Goal: Task Accomplishment & Management: Use online tool/utility

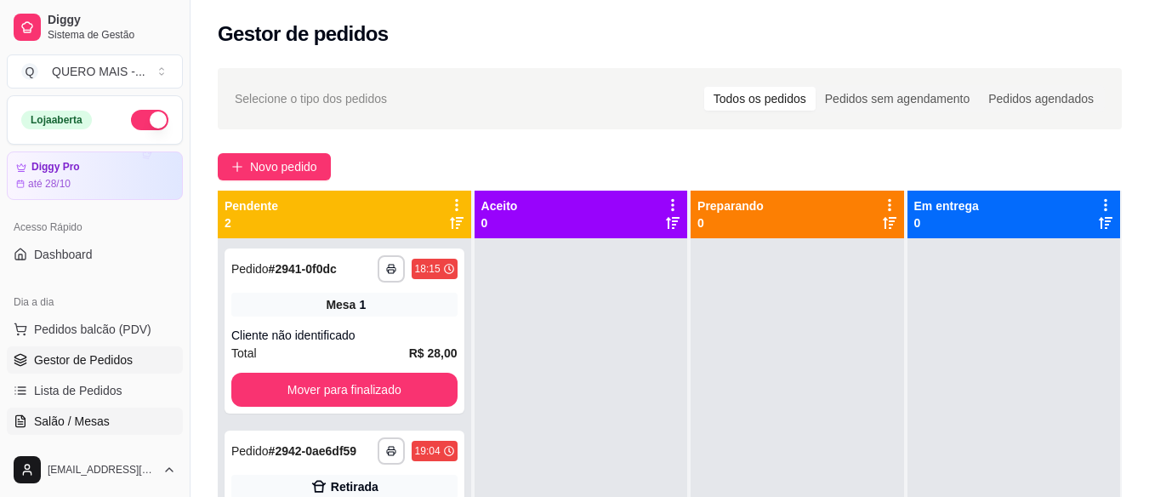
click at [103, 421] on span "Salão / Mesas" at bounding box center [72, 421] width 76 height 17
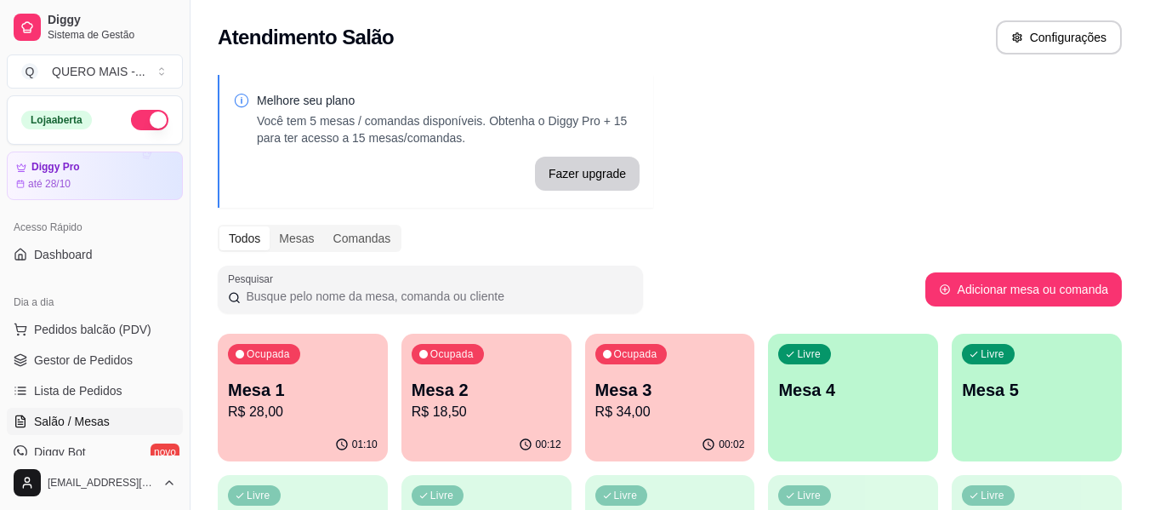
click at [686, 389] on p "Mesa 3" at bounding box center [671, 390] width 150 height 24
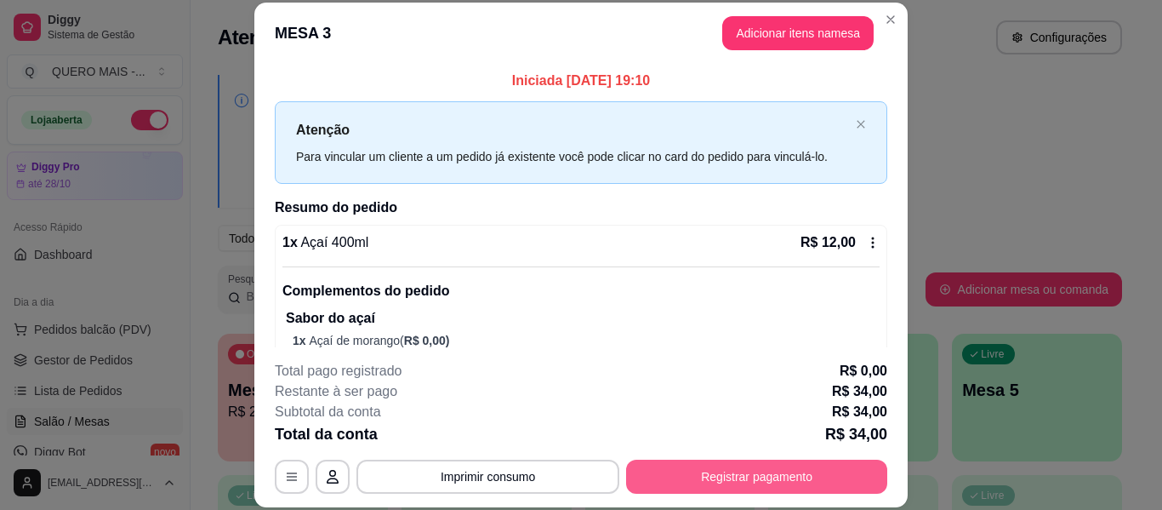
click at [790, 472] on button "Registrar pagamento" at bounding box center [756, 476] width 261 height 34
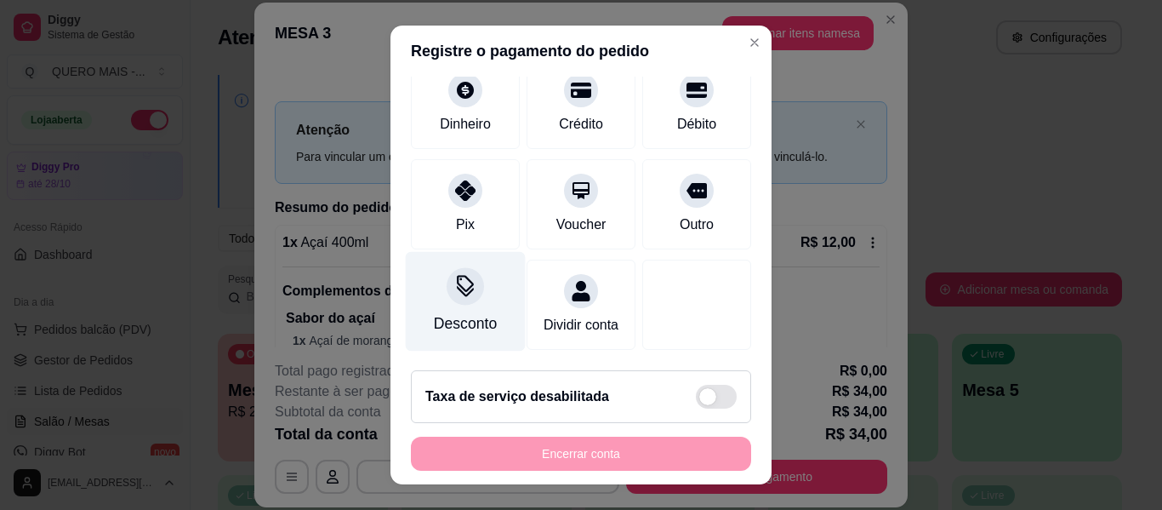
scroll to position [157, 0]
click at [456, 287] on div "Desconto" at bounding box center [466, 302] width 120 height 100
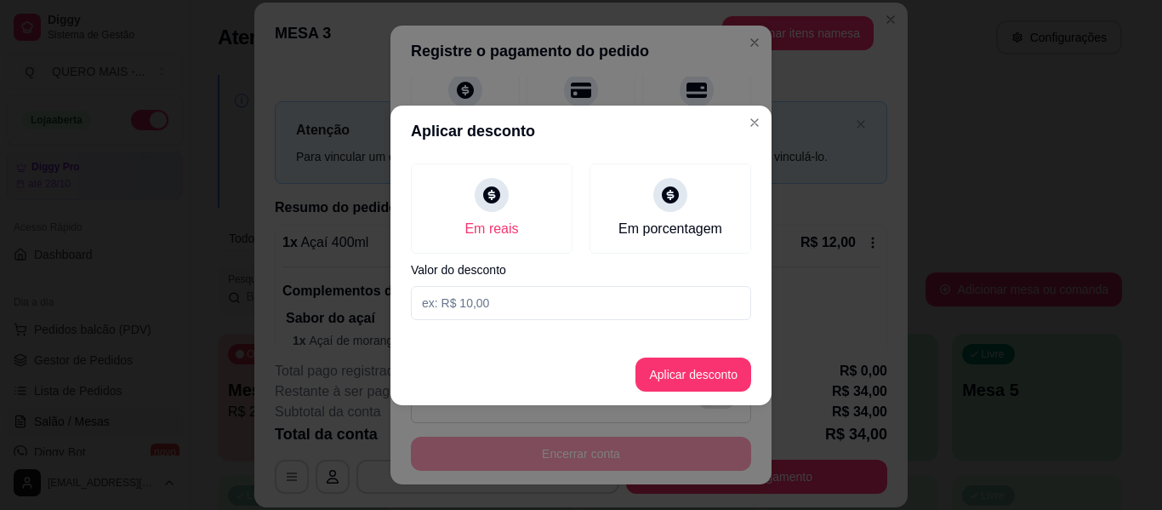
click at [499, 305] on input at bounding box center [581, 303] width 340 height 34
type input "2,50"
click at [648, 381] on button "Aplicar desconto" at bounding box center [693, 373] width 111 height 33
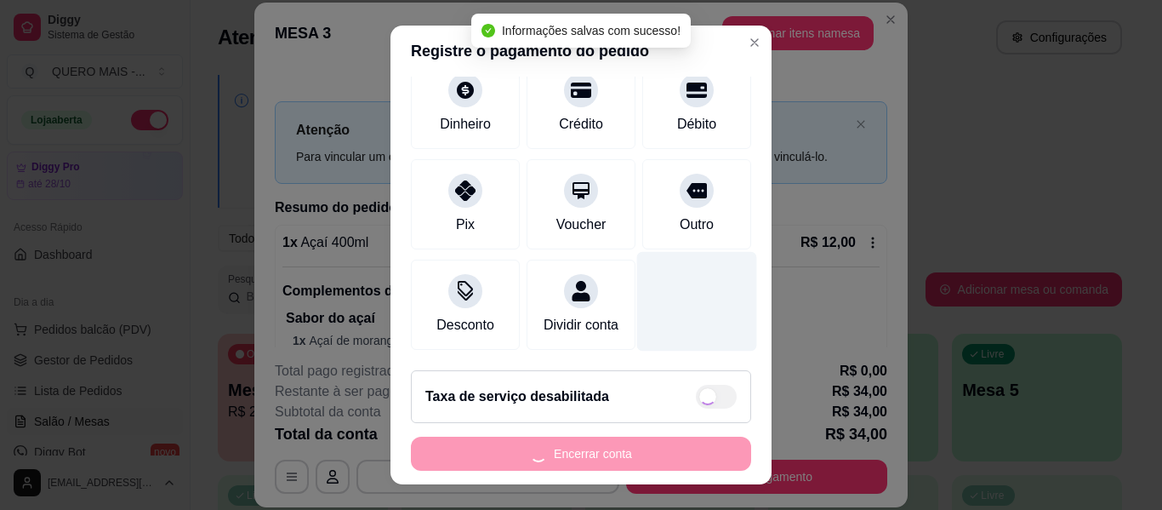
type input "R$ 31,50"
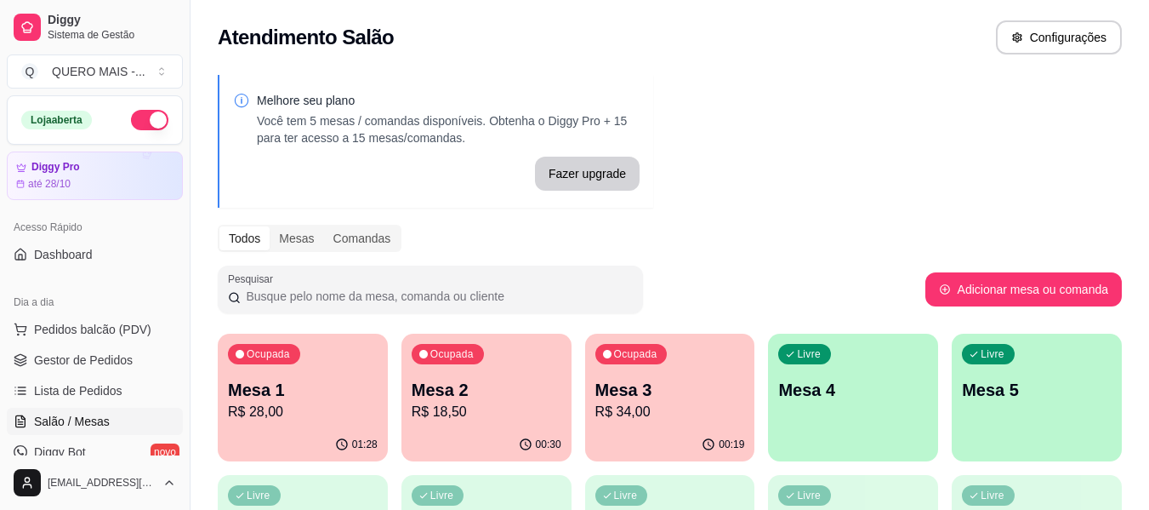
click at [872, 397] on p "Mesa 4" at bounding box center [854, 390] width 150 height 24
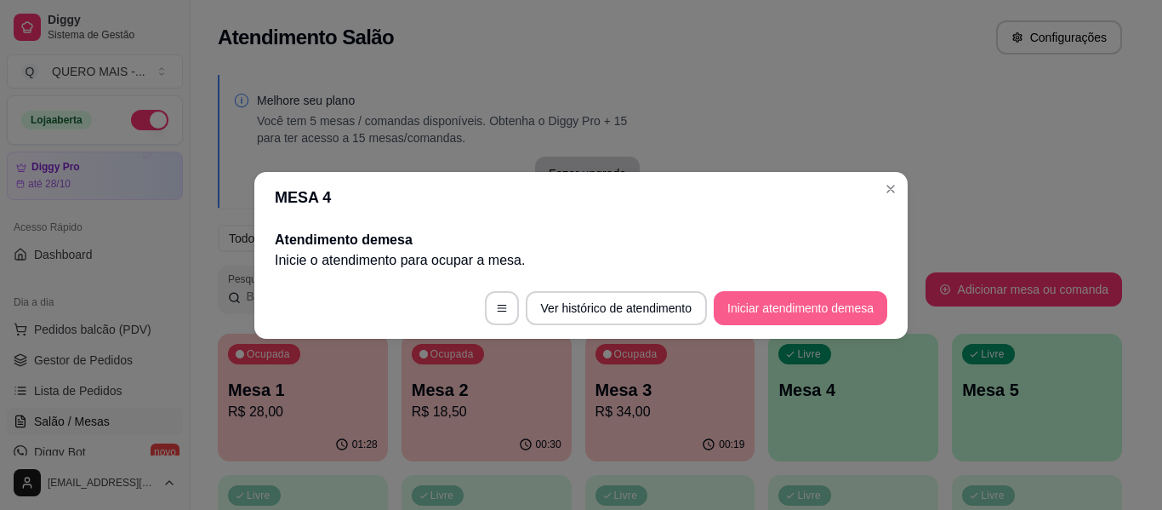
click at [791, 305] on button "Iniciar atendimento de mesa" at bounding box center [801, 308] width 174 height 34
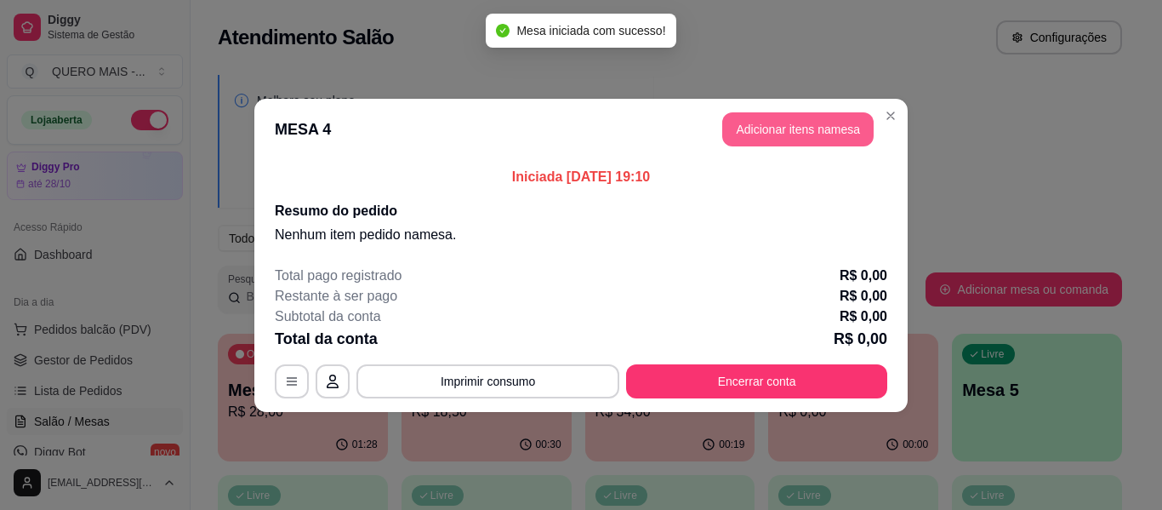
click at [818, 134] on button "Adicionar itens na mesa" at bounding box center [797, 129] width 151 height 34
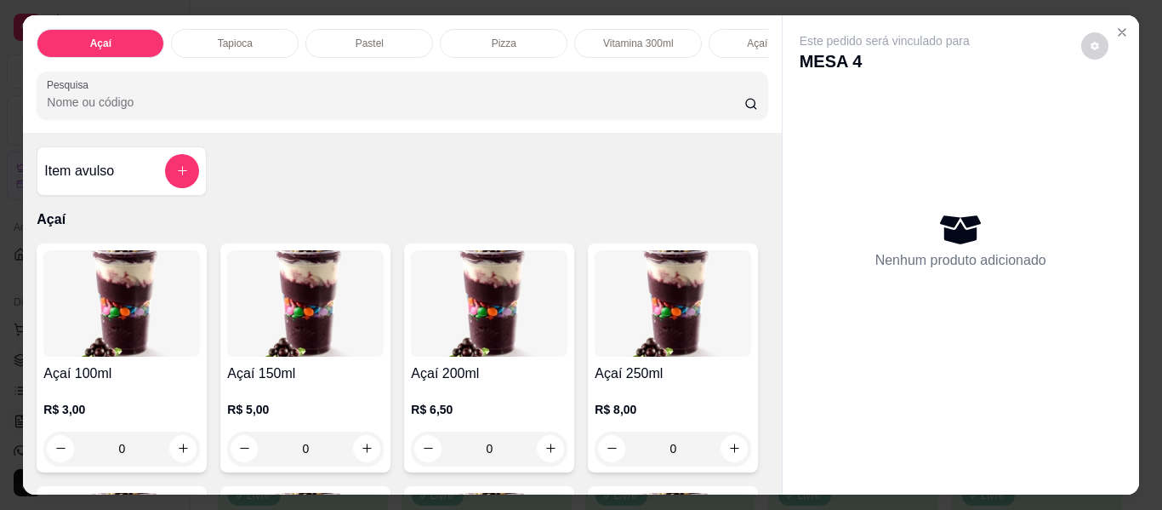
scroll to position [0, 20]
click at [176, 178] on icon "add-separate-item" at bounding box center [182, 171] width 13 height 13
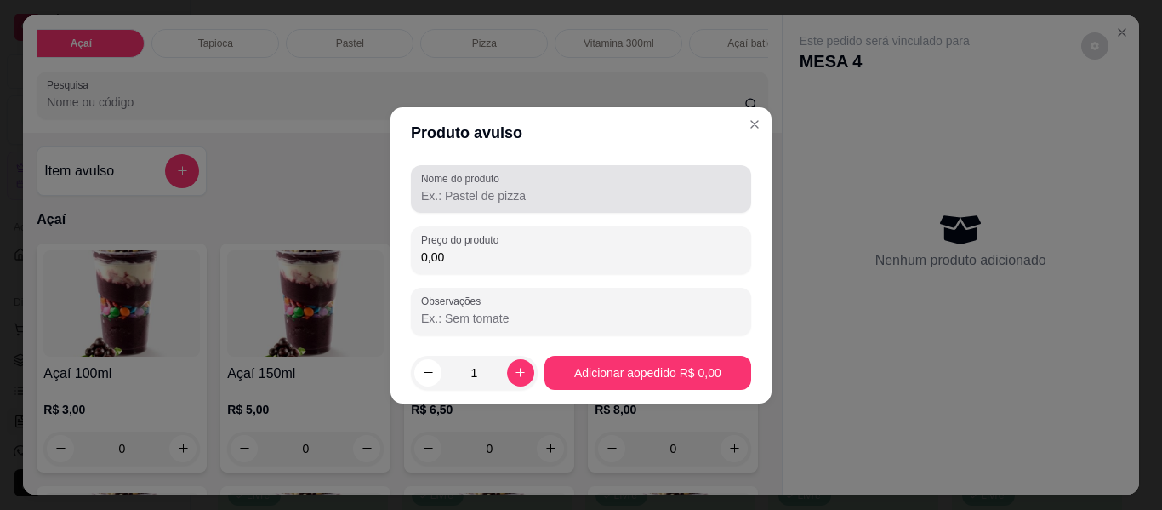
click at [472, 192] on input "Nome do produto" at bounding box center [581, 195] width 320 height 17
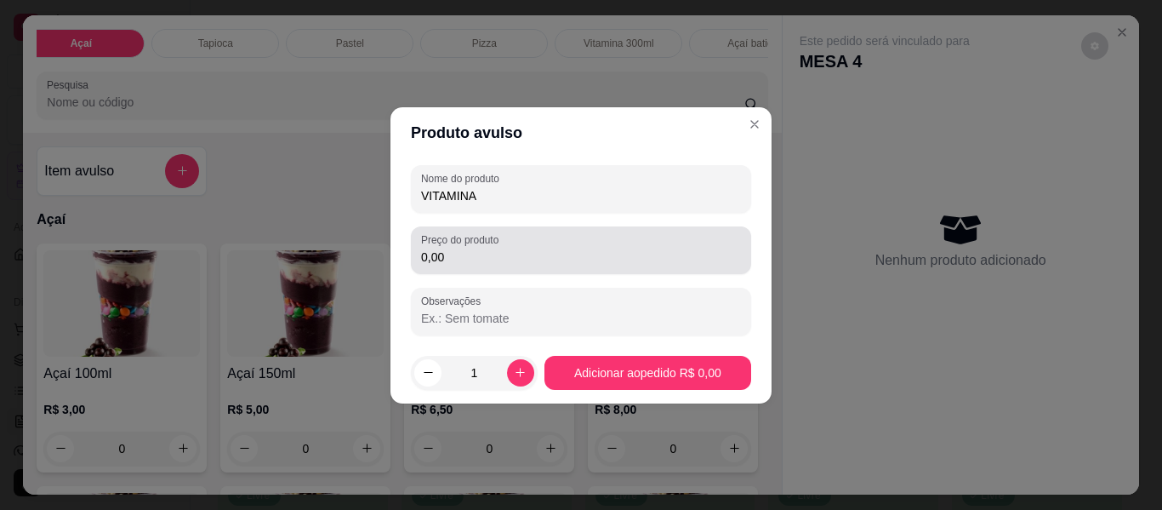
type input "VITAMINA"
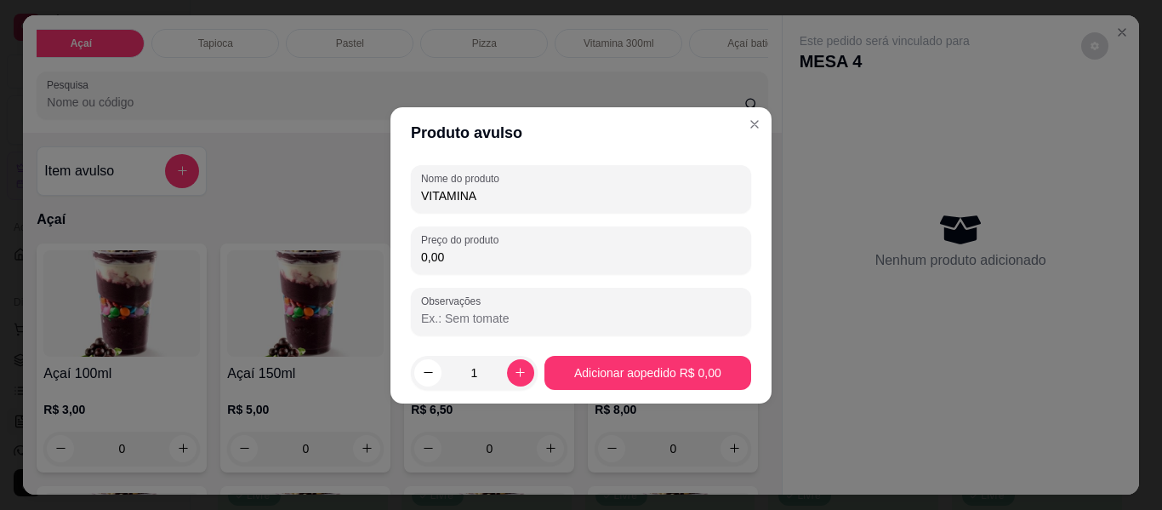
click at [449, 260] on input "0,00" at bounding box center [581, 256] width 320 height 17
type input "8,00"
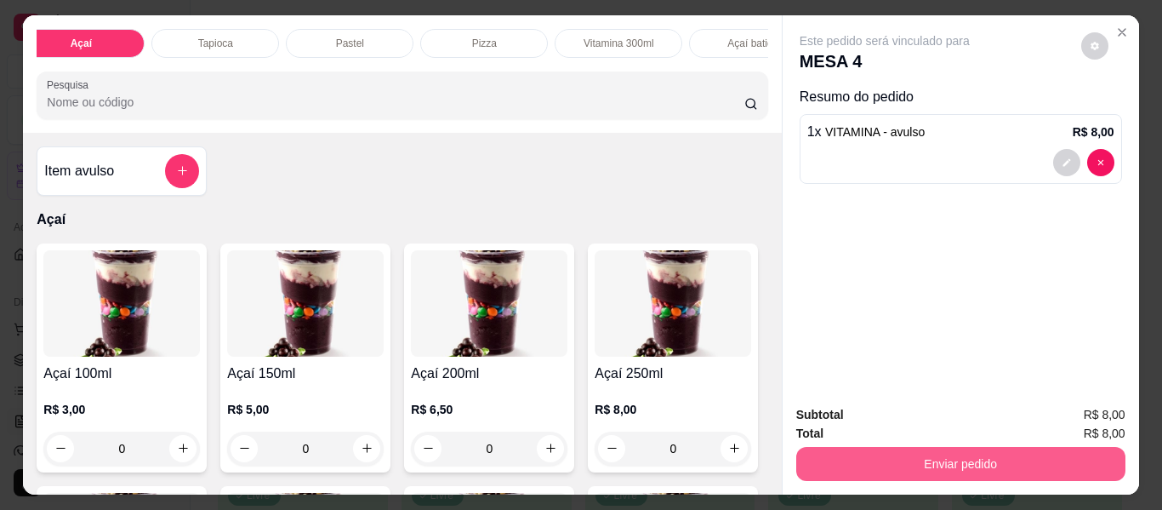
click at [922, 450] on button "Enviar pedido" at bounding box center [960, 464] width 329 height 34
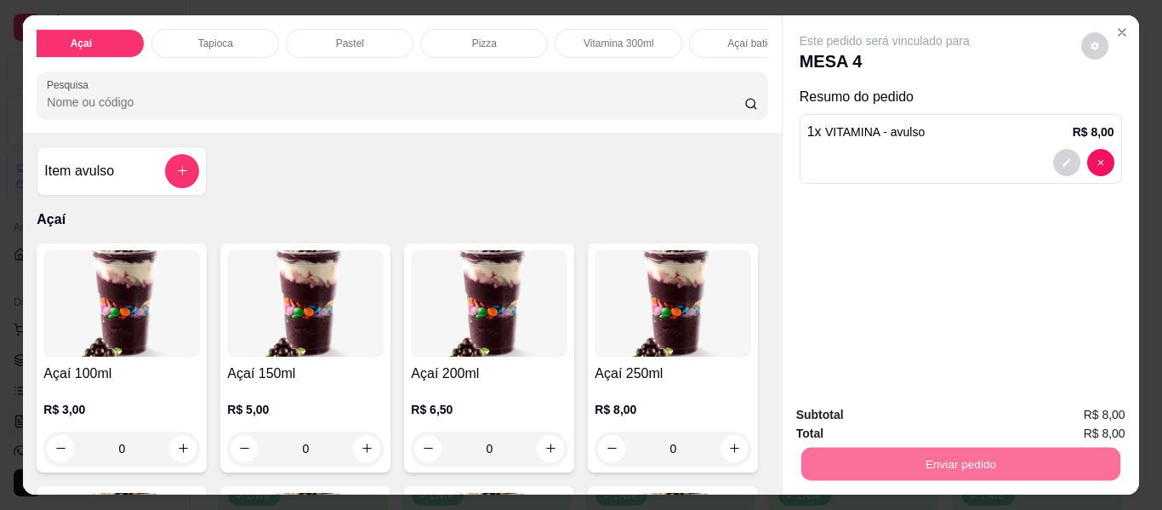
click at [1069, 419] on button "Enviar pedido" at bounding box center [1082, 414] width 94 height 31
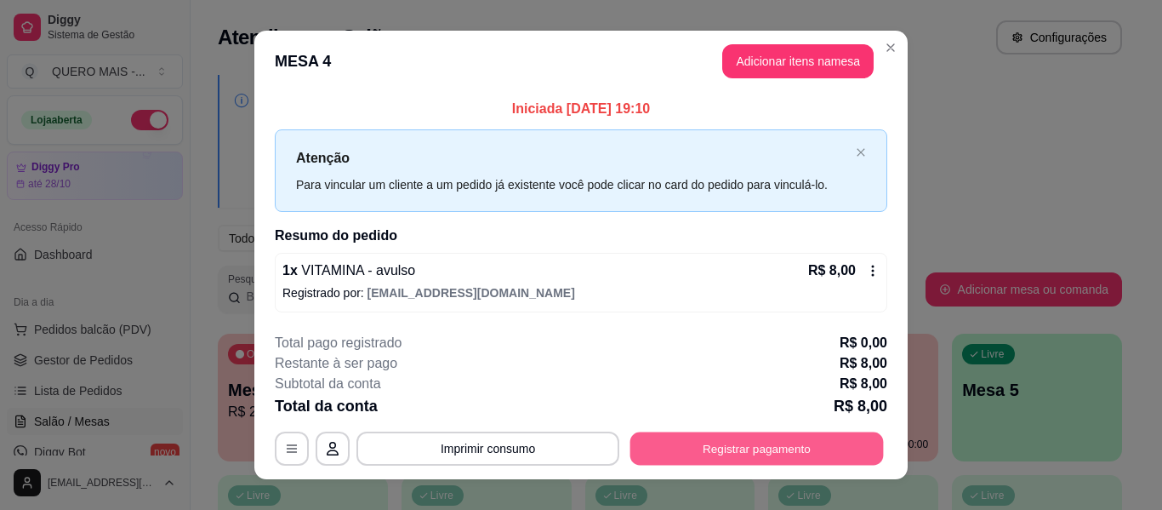
click at [682, 449] on button "Registrar pagamento" at bounding box center [757, 448] width 254 height 33
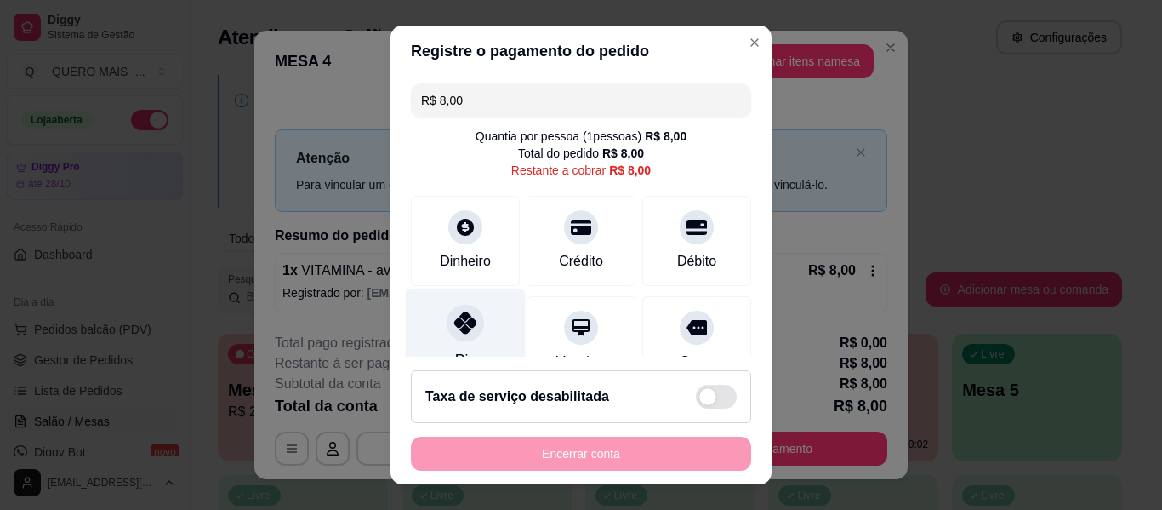
click at [426, 330] on div "Pix" at bounding box center [466, 338] width 120 height 100
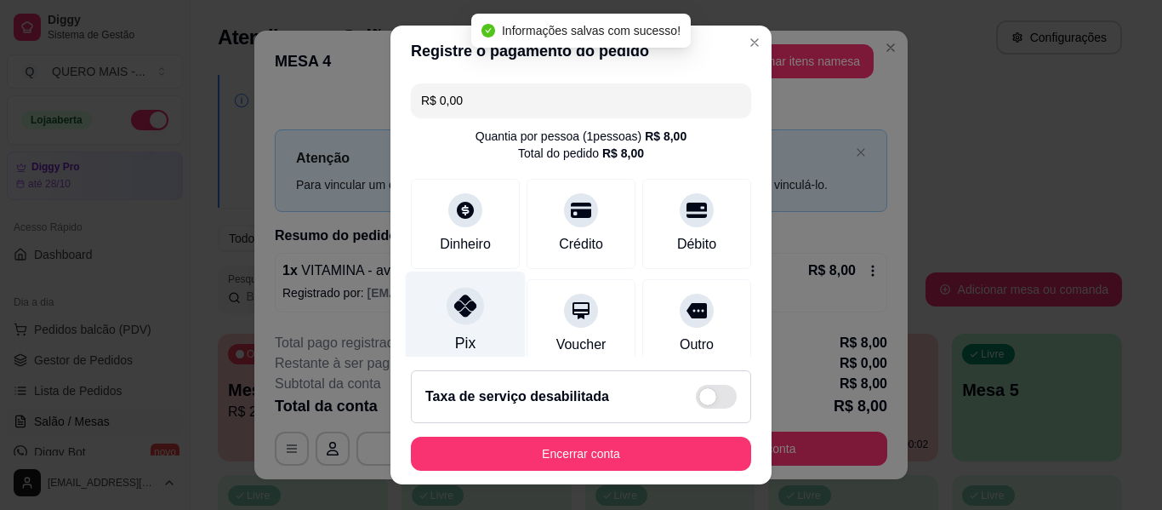
type input "R$ 0,00"
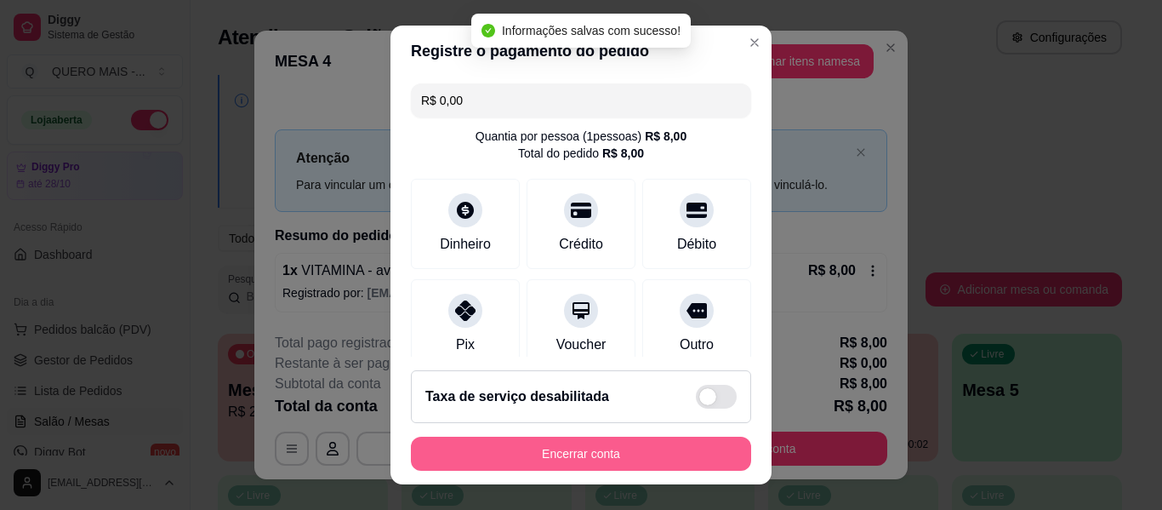
click at [560, 457] on button "Encerrar conta" at bounding box center [581, 453] width 340 height 34
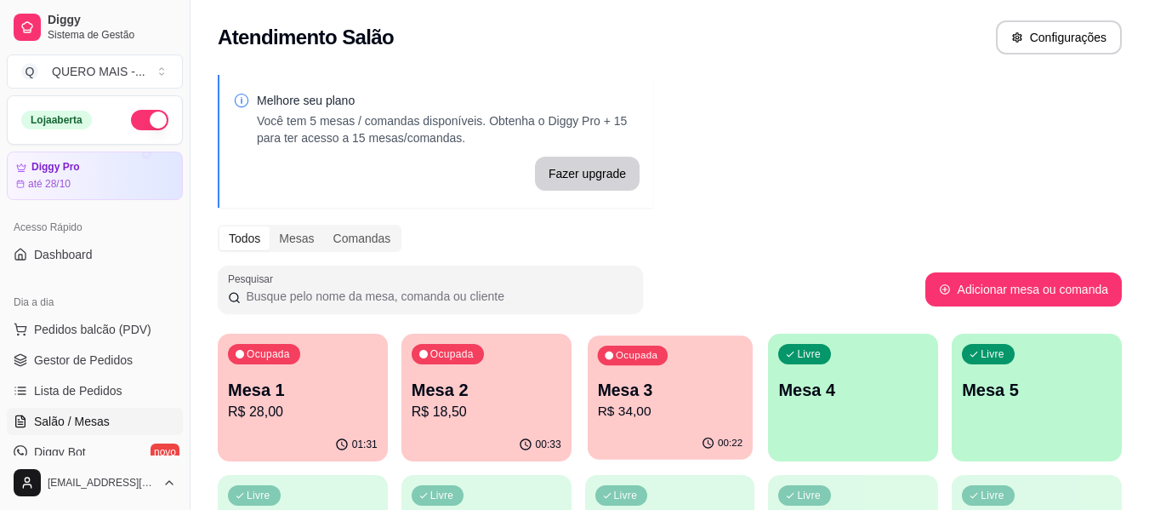
click at [625, 442] on div "00:22" at bounding box center [670, 443] width 165 height 32
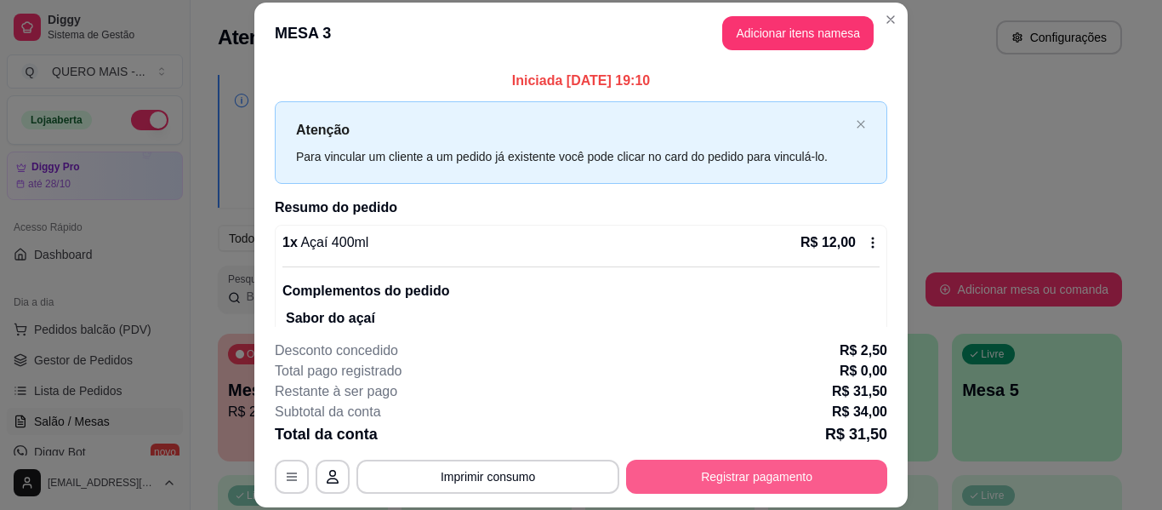
click at [704, 478] on button "Registrar pagamento" at bounding box center [756, 476] width 261 height 34
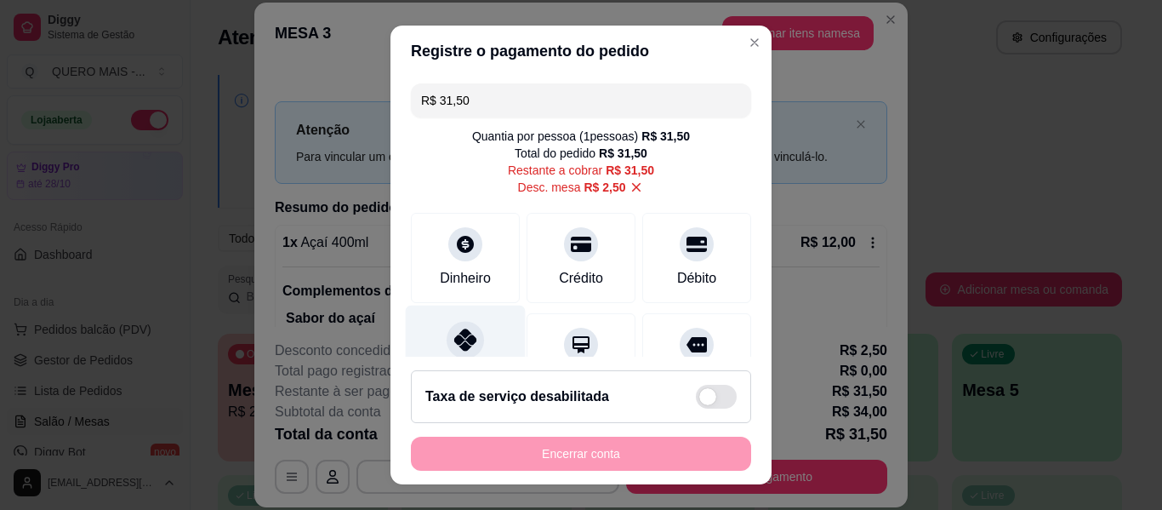
click at [454, 342] on icon at bounding box center [465, 339] width 22 height 22
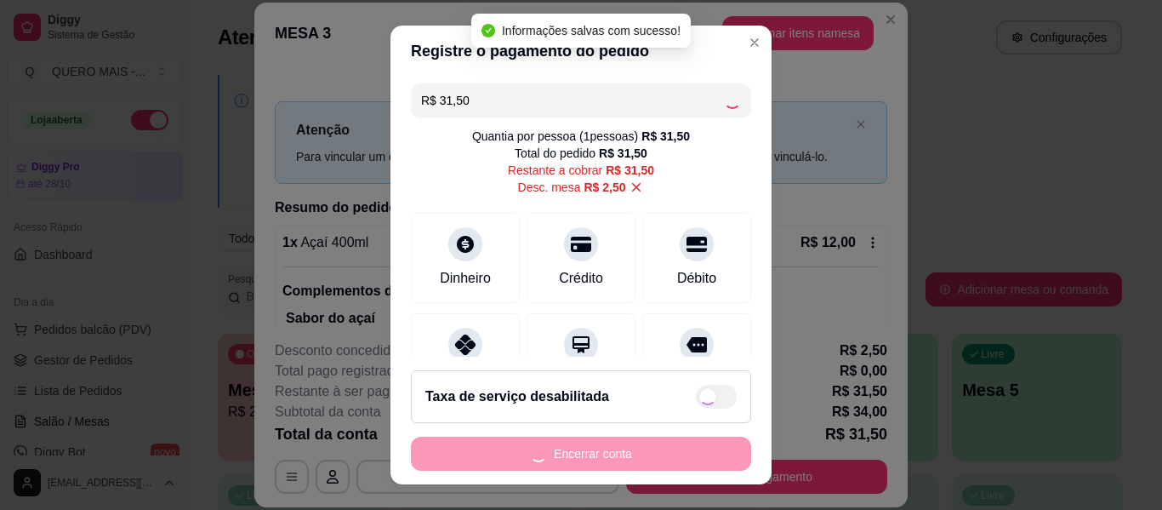
type input "R$ 0,00"
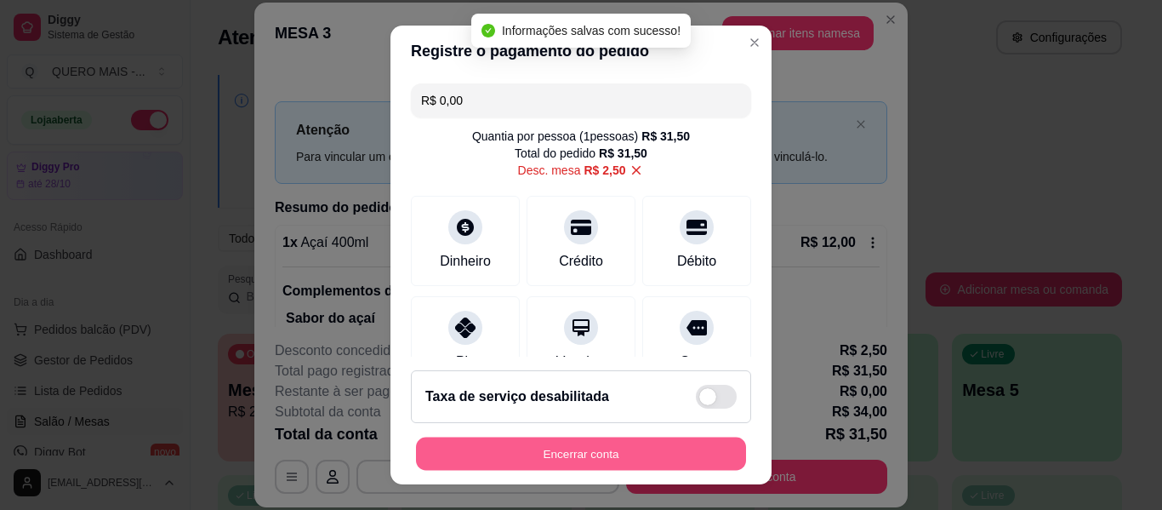
click at [564, 454] on button "Encerrar conta" at bounding box center [581, 453] width 330 height 33
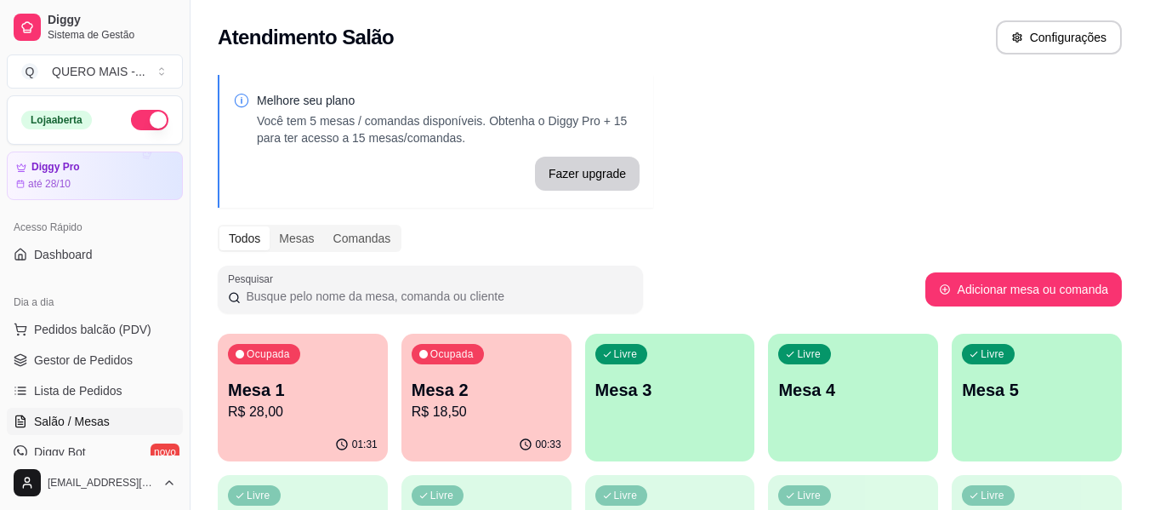
click at [481, 431] on div "00:33" at bounding box center [487, 444] width 170 height 33
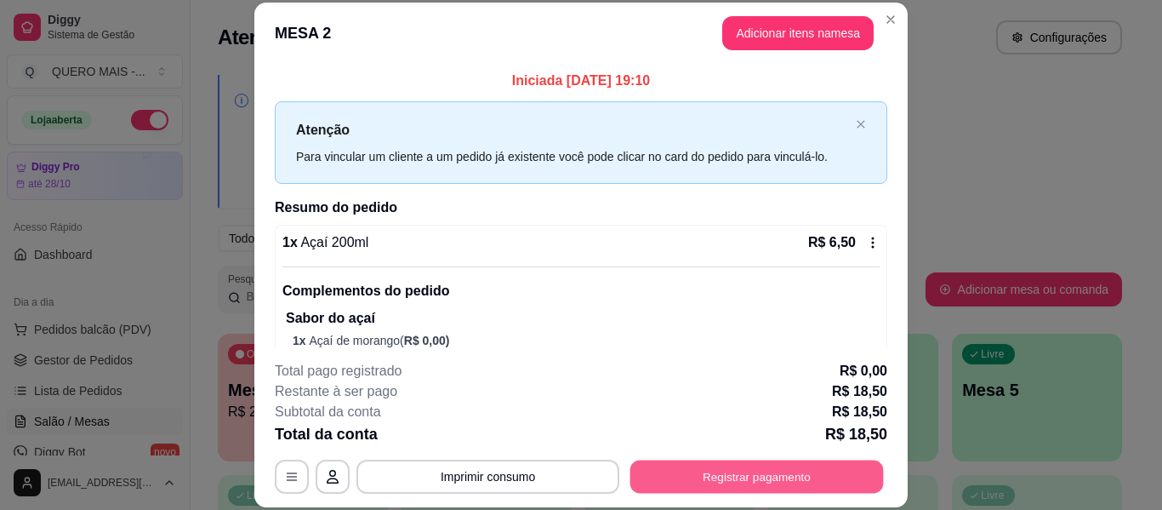
click at [750, 471] on button "Registrar pagamento" at bounding box center [757, 476] width 254 height 33
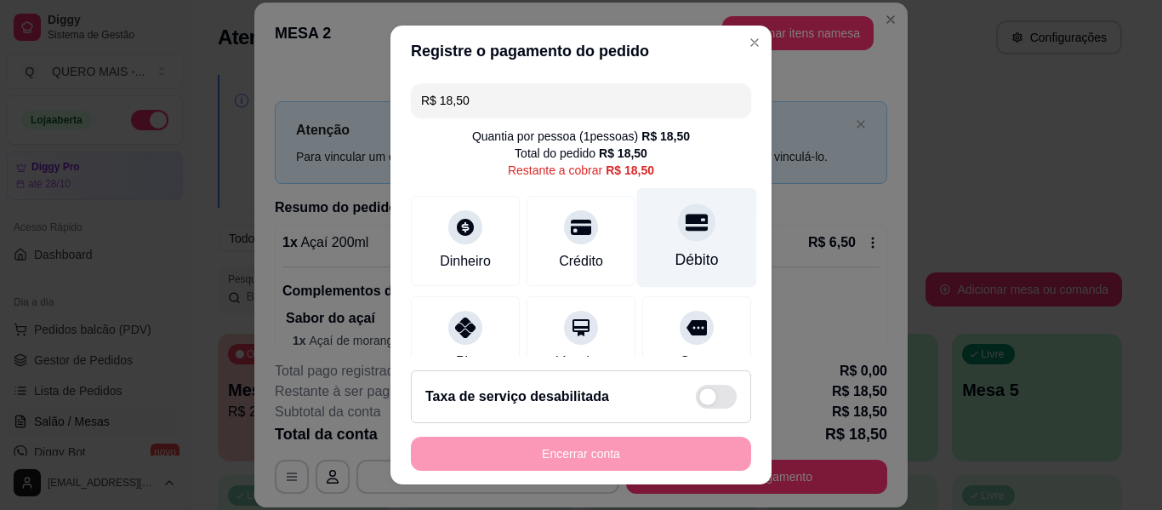
click at [678, 236] on div at bounding box center [696, 221] width 37 height 37
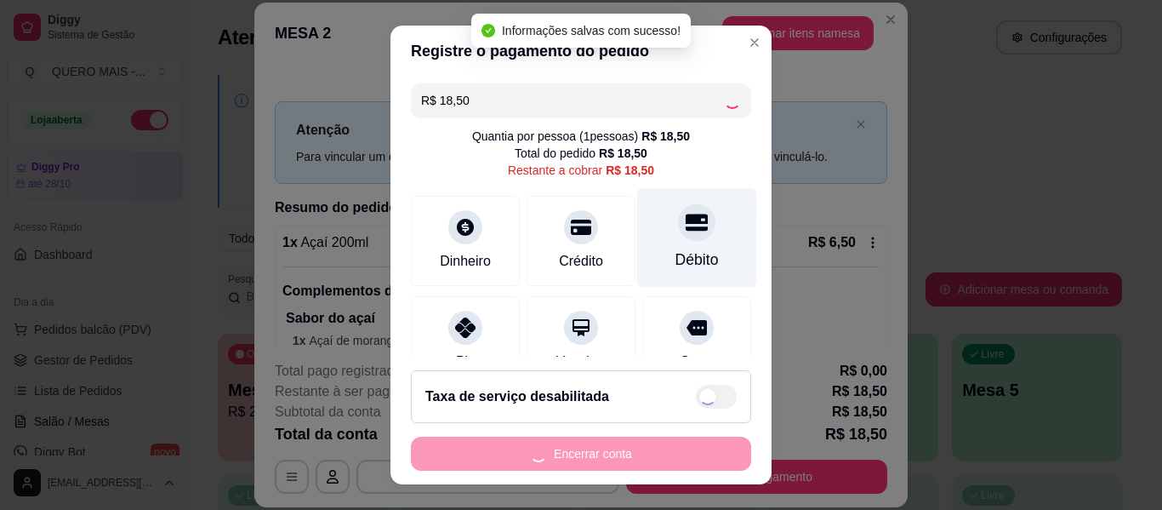
type input "R$ 0,00"
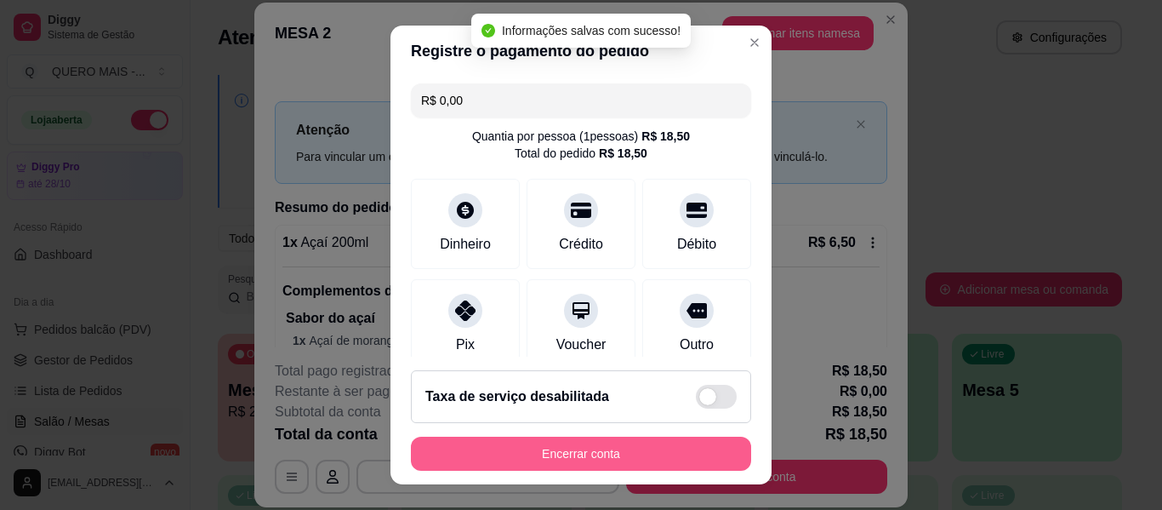
click at [618, 457] on button "Encerrar conta" at bounding box center [581, 453] width 340 height 34
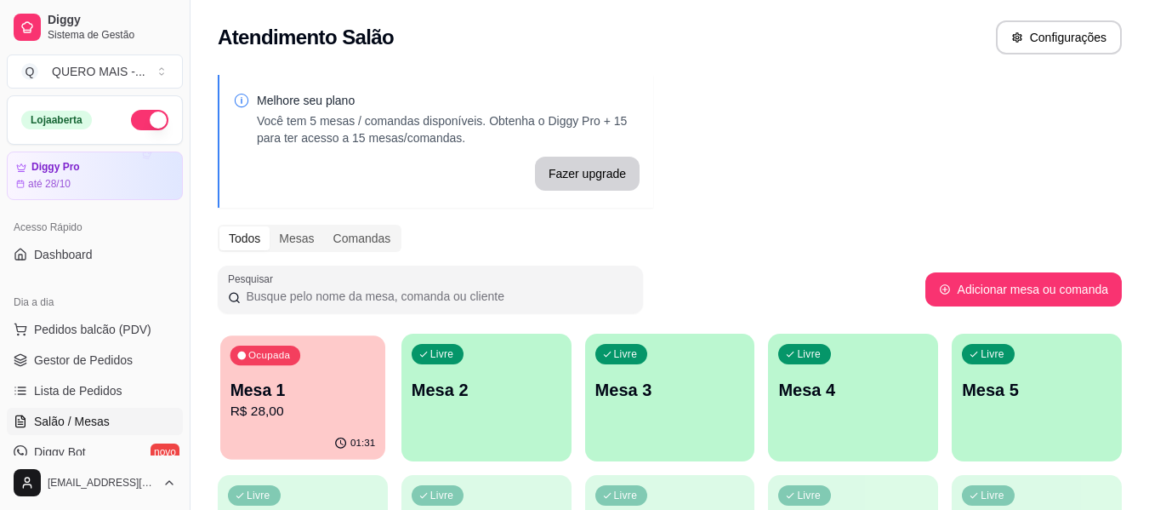
click at [306, 428] on div "01:31" at bounding box center [302, 443] width 165 height 32
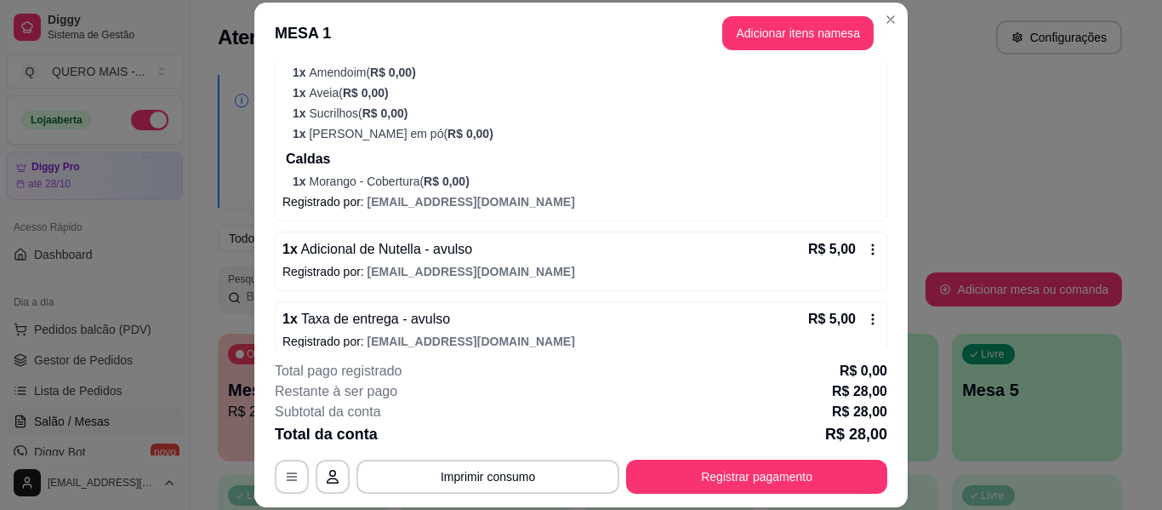
scroll to position [336, 0]
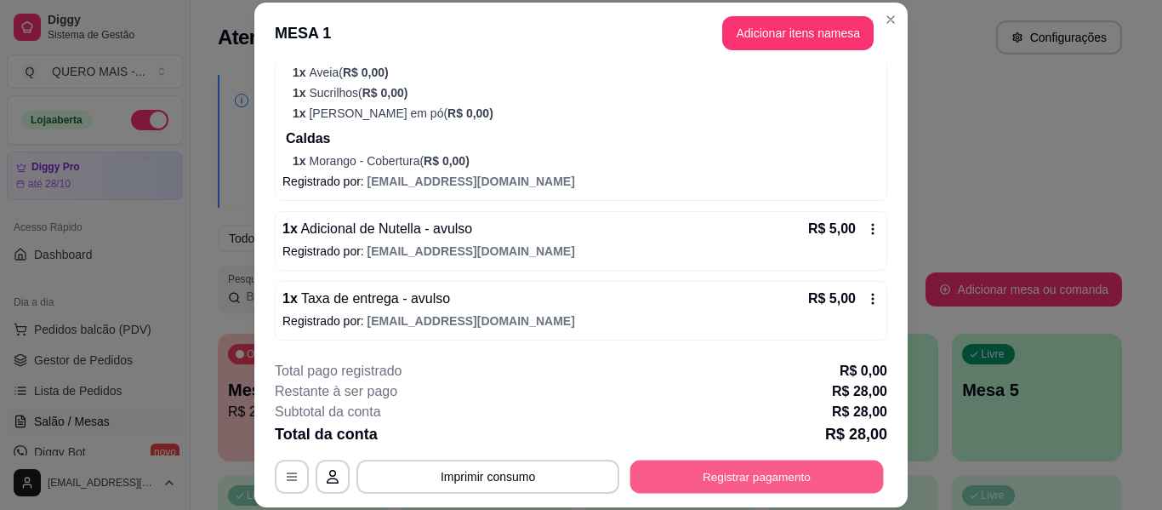
click at [690, 473] on button "Registrar pagamento" at bounding box center [757, 476] width 254 height 33
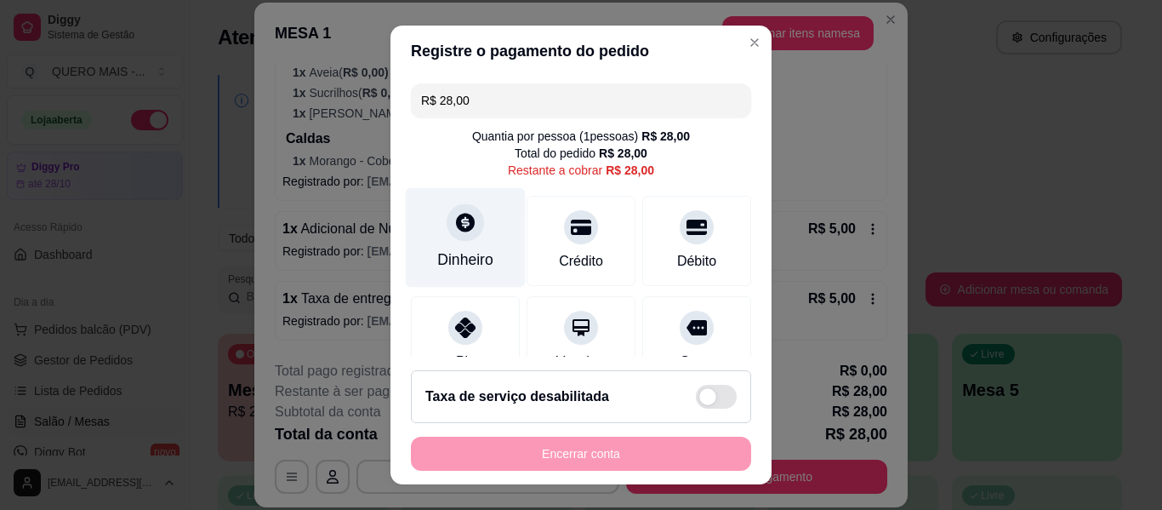
click at [455, 243] on div "Dinheiro" at bounding box center [466, 238] width 120 height 100
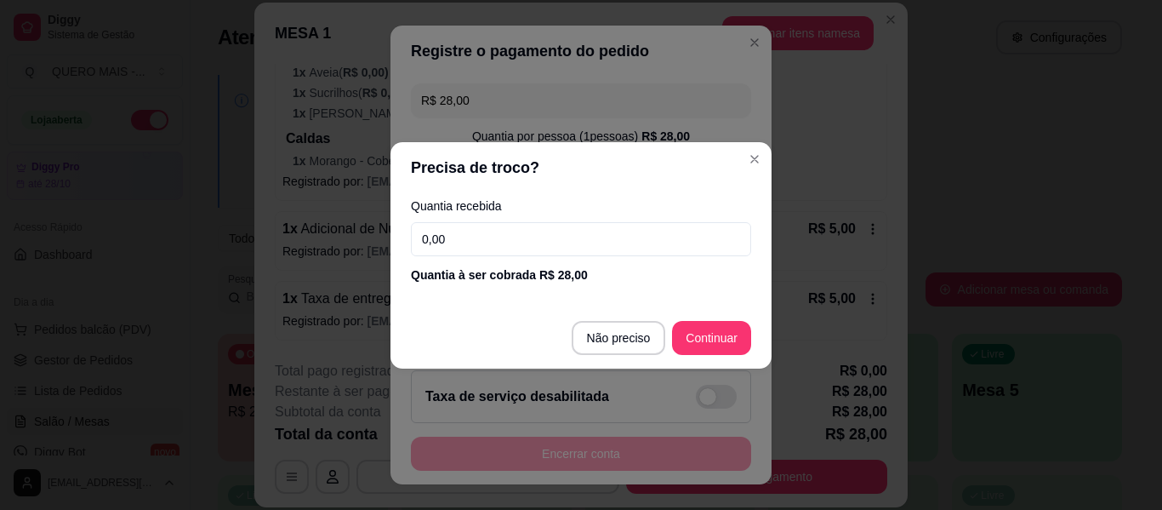
click at [515, 243] on input "0,00" at bounding box center [581, 239] width 340 height 34
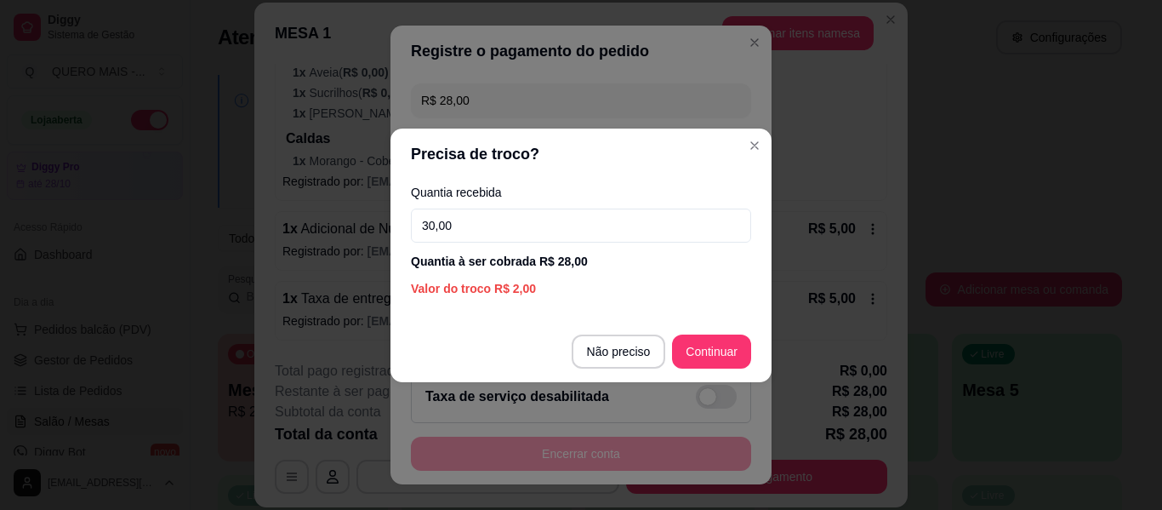
type input "30,00"
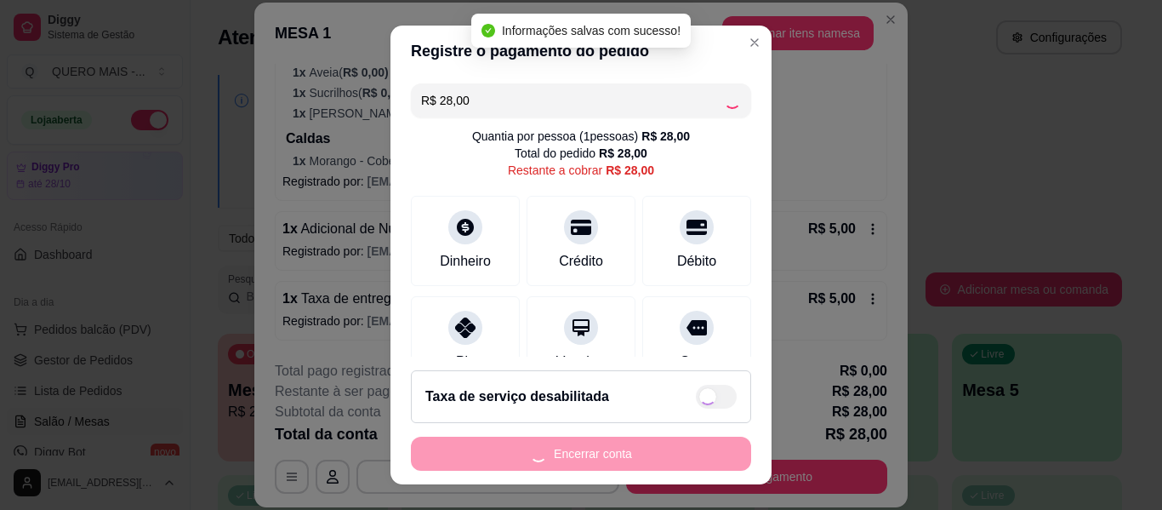
type input "R$ 0,00"
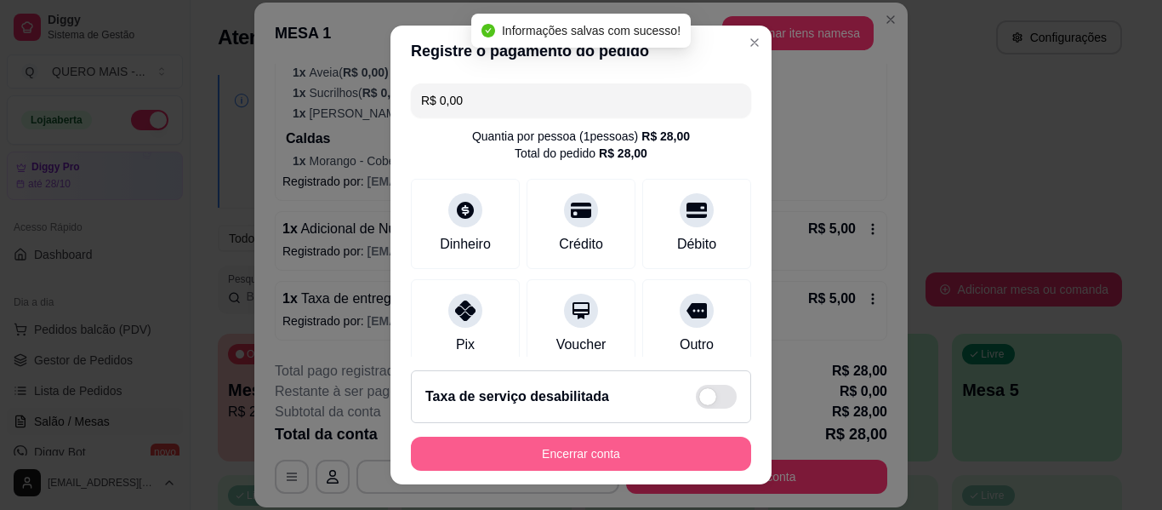
click at [584, 457] on button "Encerrar conta" at bounding box center [581, 453] width 340 height 34
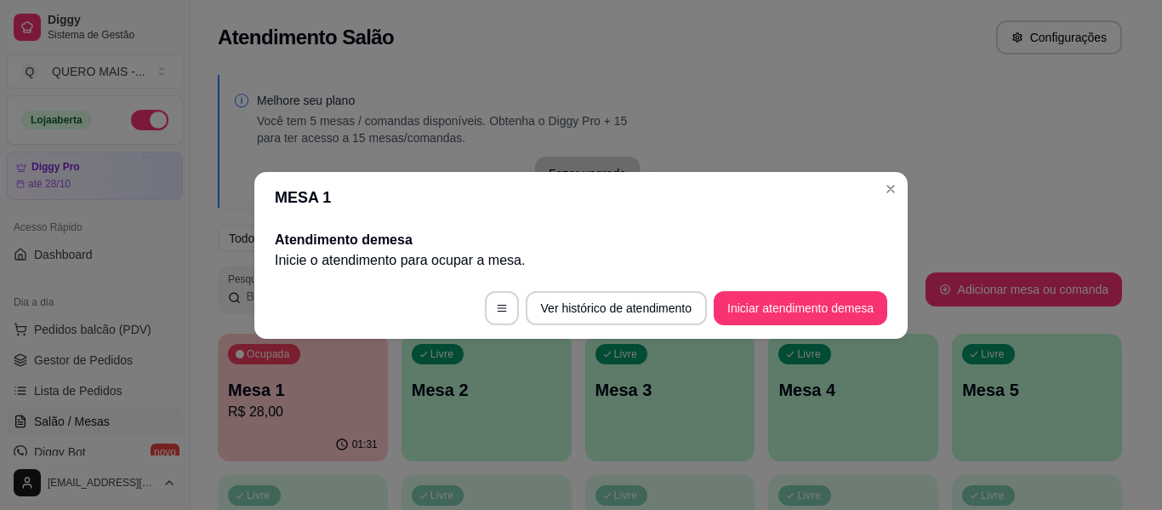
scroll to position [0, 0]
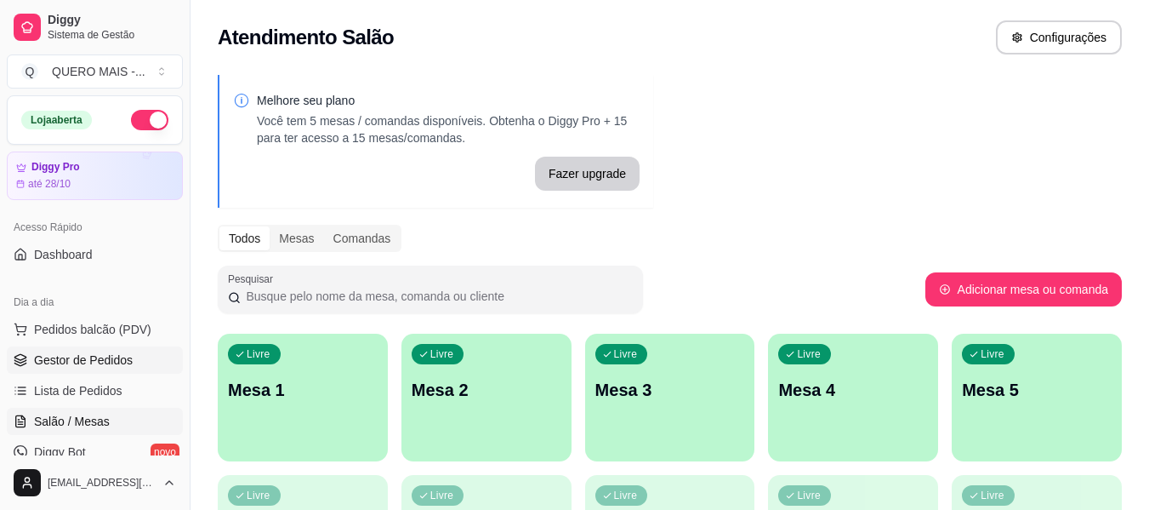
click at [128, 363] on span "Gestor de Pedidos" at bounding box center [83, 359] width 99 height 17
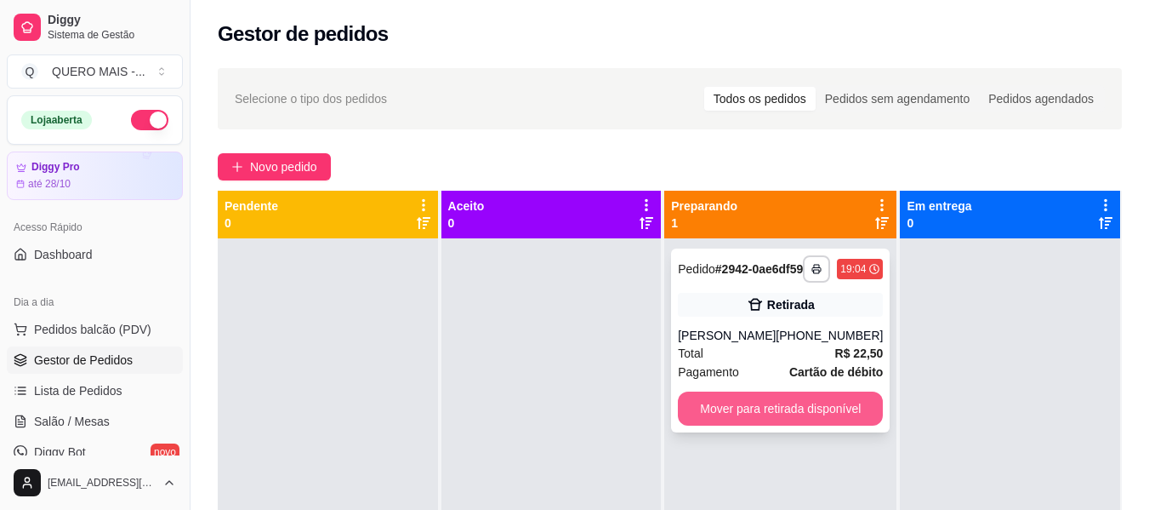
click at [709, 425] on button "Mover para retirada disponível" at bounding box center [780, 408] width 205 height 34
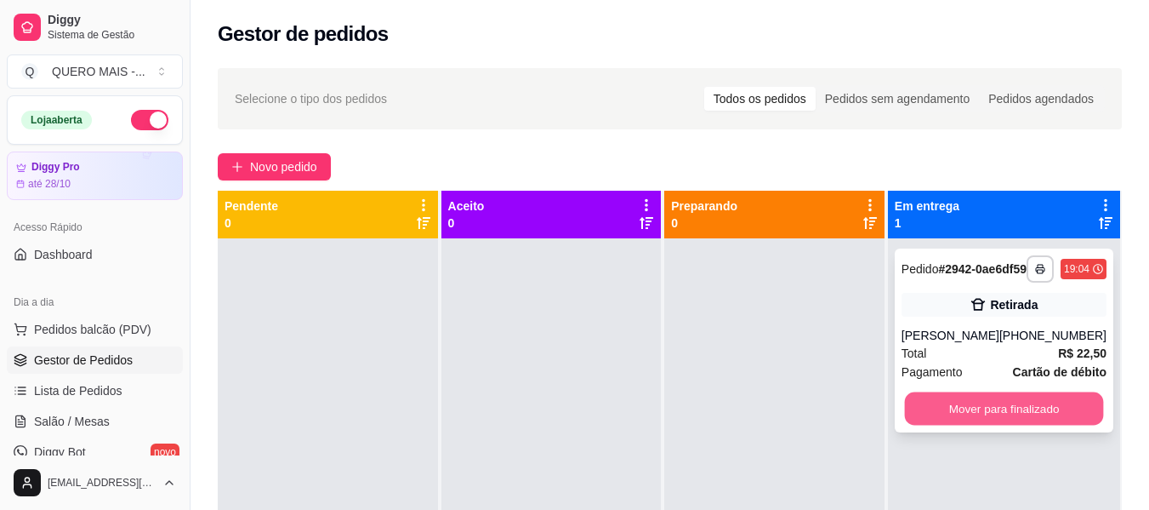
click at [978, 408] on button "Mover para finalizado" at bounding box center [1003, 408] width 199 height 33
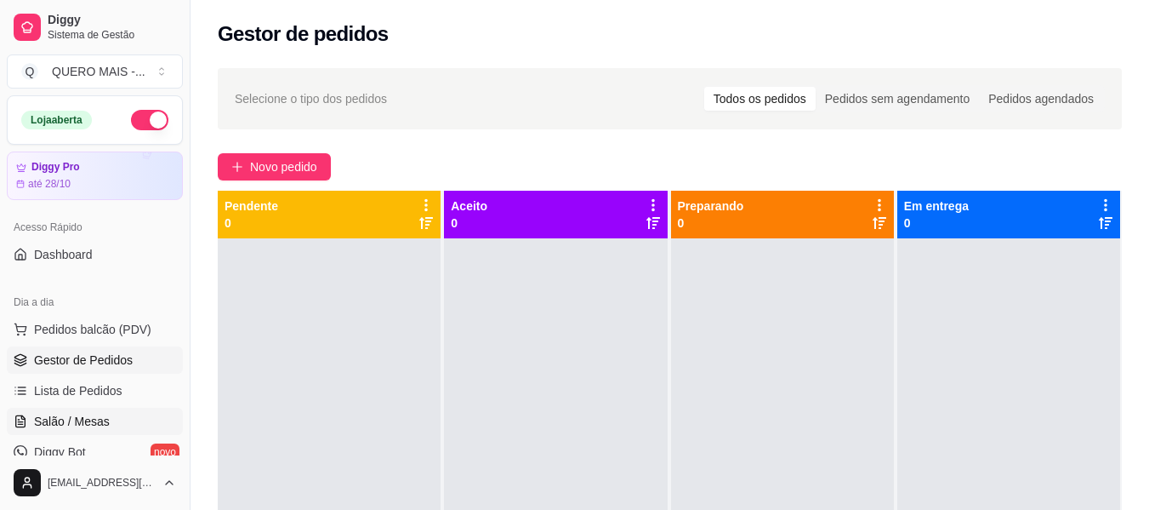
click at [68, 421] on span "Salão / Mesas" at bounding box center [72, 421] width 76 height 17
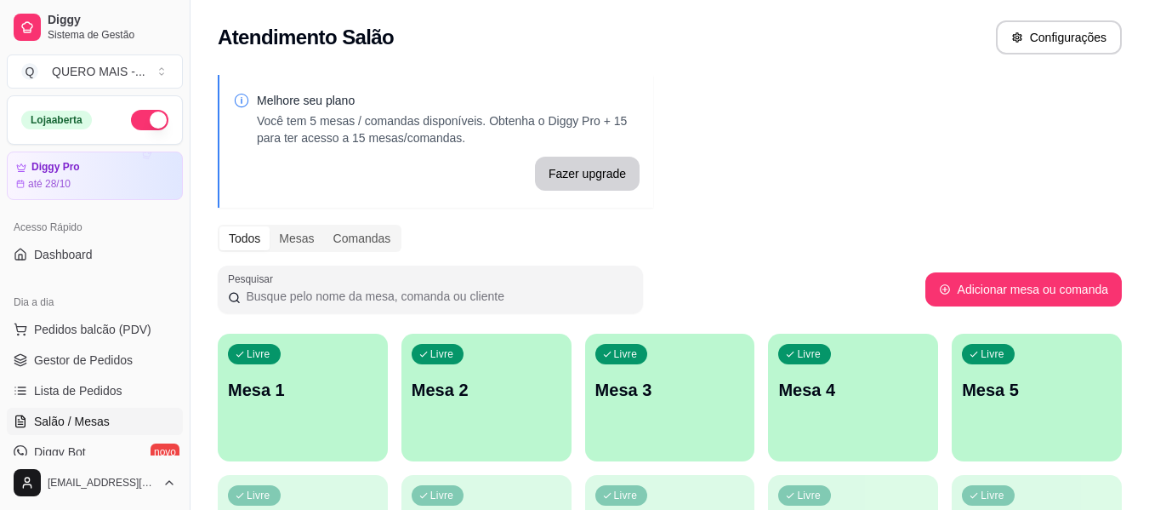
click at [805, 198] on div "Melhore seu plano Você tem 5 mesas / comandas disponíveis. Obtenha o Diggy Pro …" at bounding box center [670, 414] width 959 height 699
click at [329, 402] on div "Livre Mesa 1" at bounding box center [303, 387] width 170 height 107
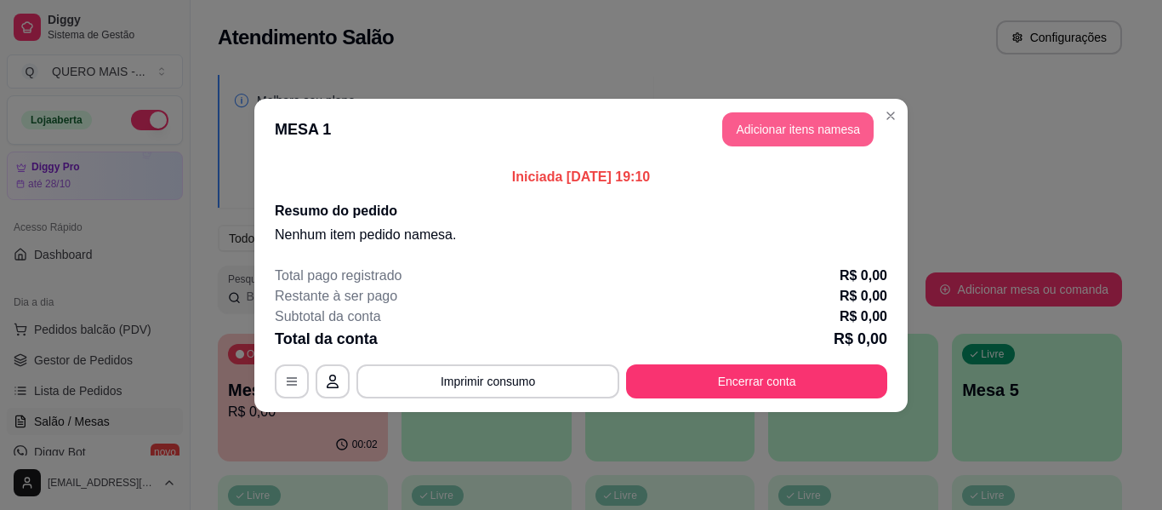
click at [802, 126] on button "Adicionar itens na mesa" at bounding box center [797, 129] width 151 height 34
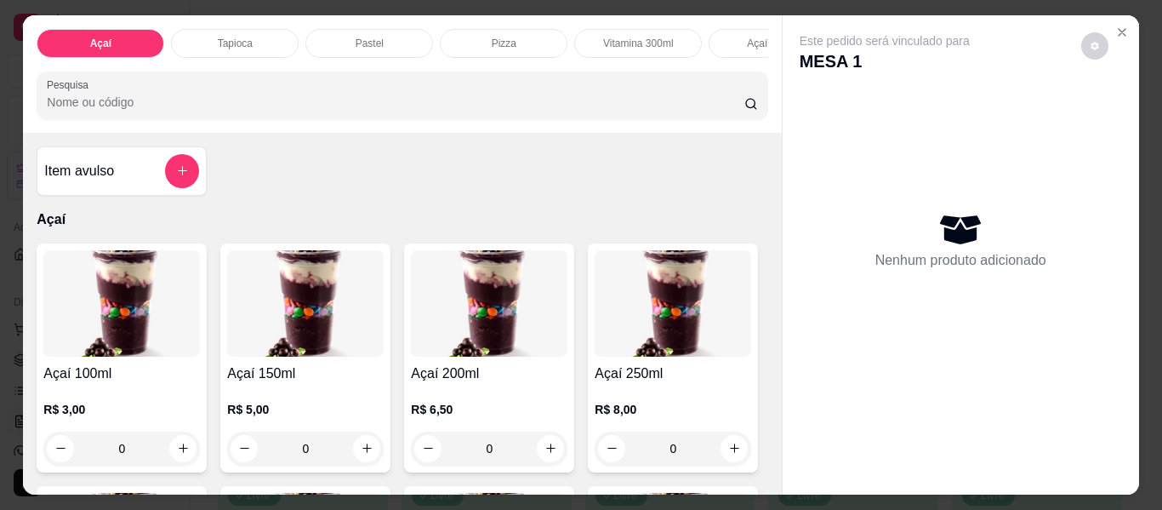
scroll to position [0, 876]
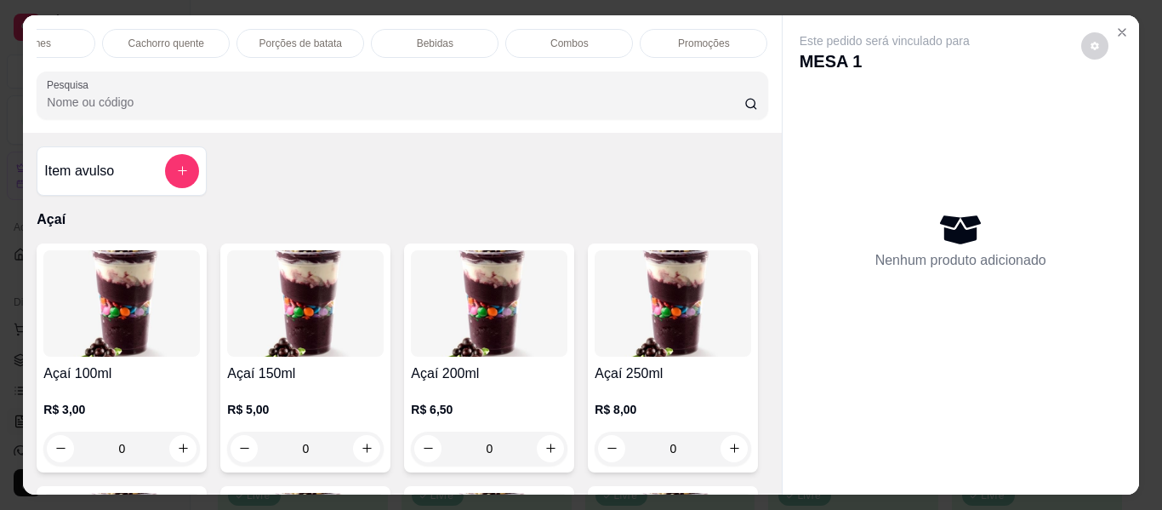
click at [723, 42] on div "Promoções" at bounding box center [704, 43] width 128 height 29
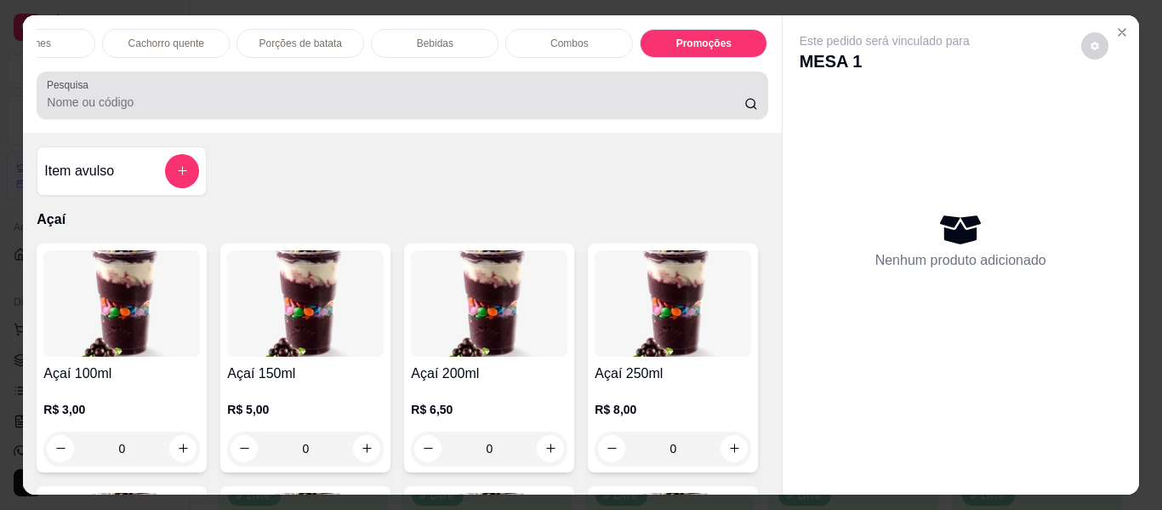
scroll to position [46, 0]
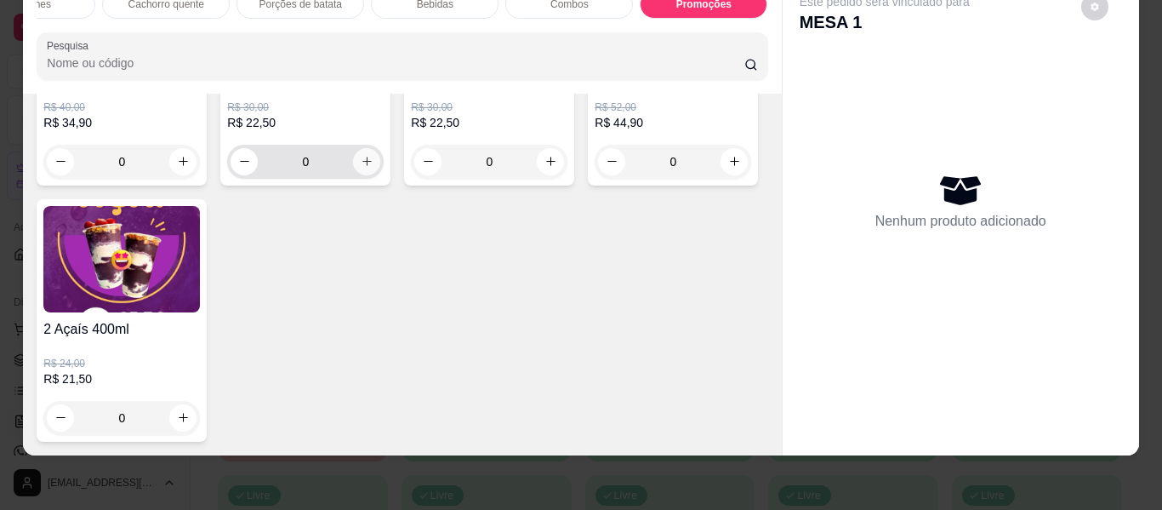
click at [362, 167] on icon "increase-product-quantity" at bounding box center [366, 161] width 9 height 9
type input "1"
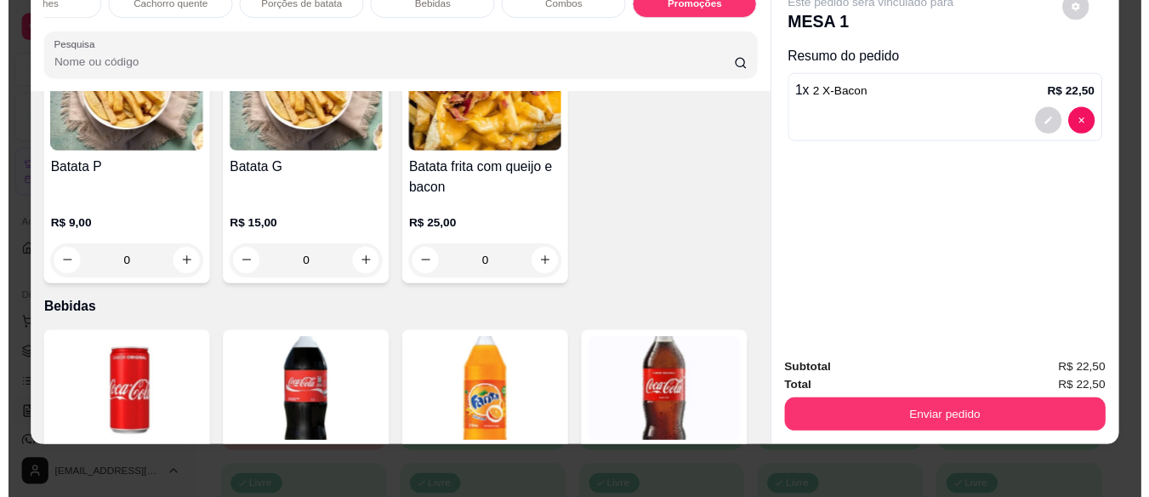
scroll to position [0, 0]
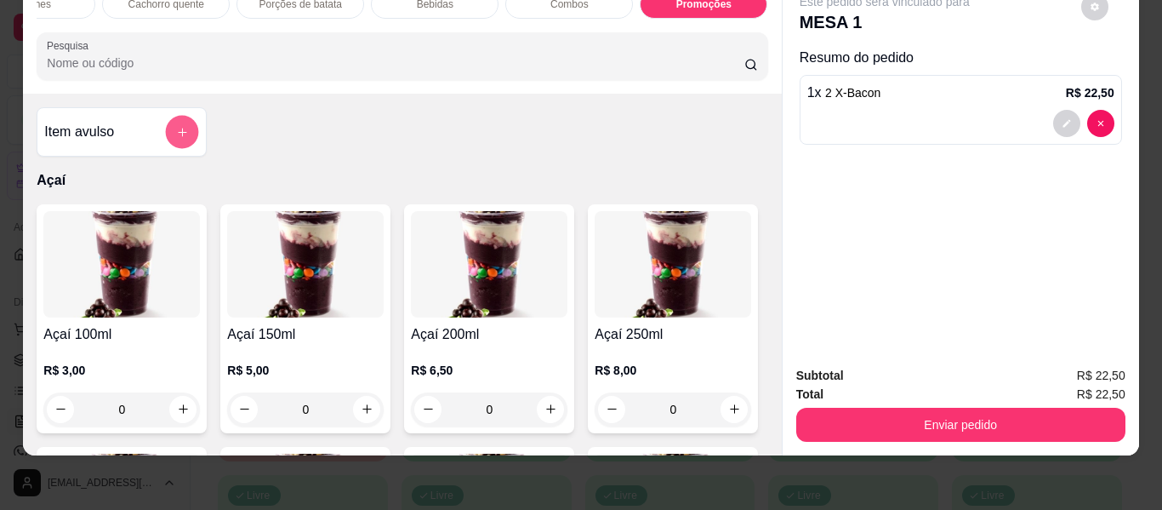
click at [177, 133] on icon "add-separate-item" at bounding box center [182, 132] width 13 height 13
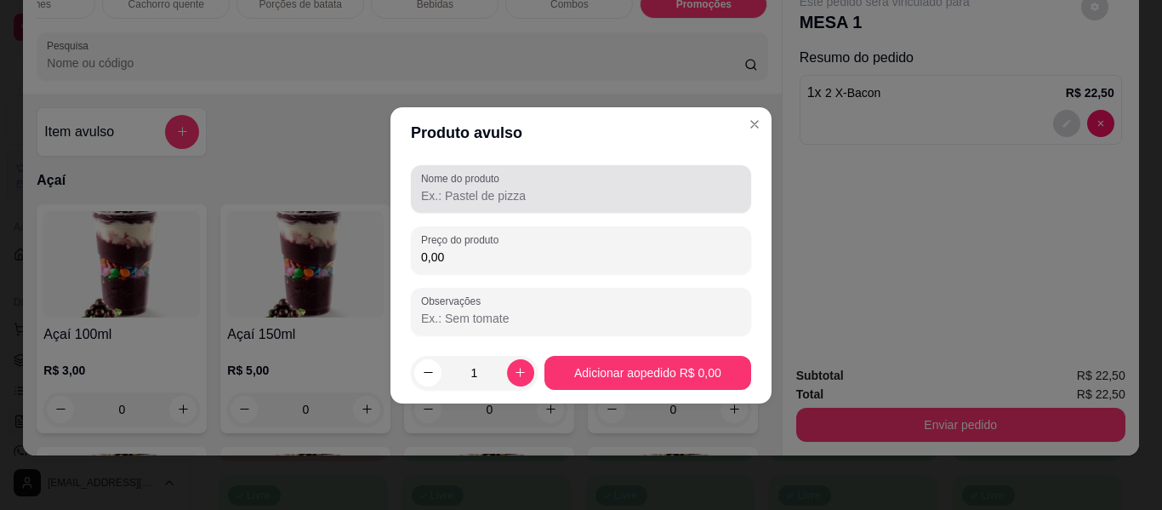
click at [557, 194] on input "Nome do produto" at bounding box center [581, 195] width 320 height 17
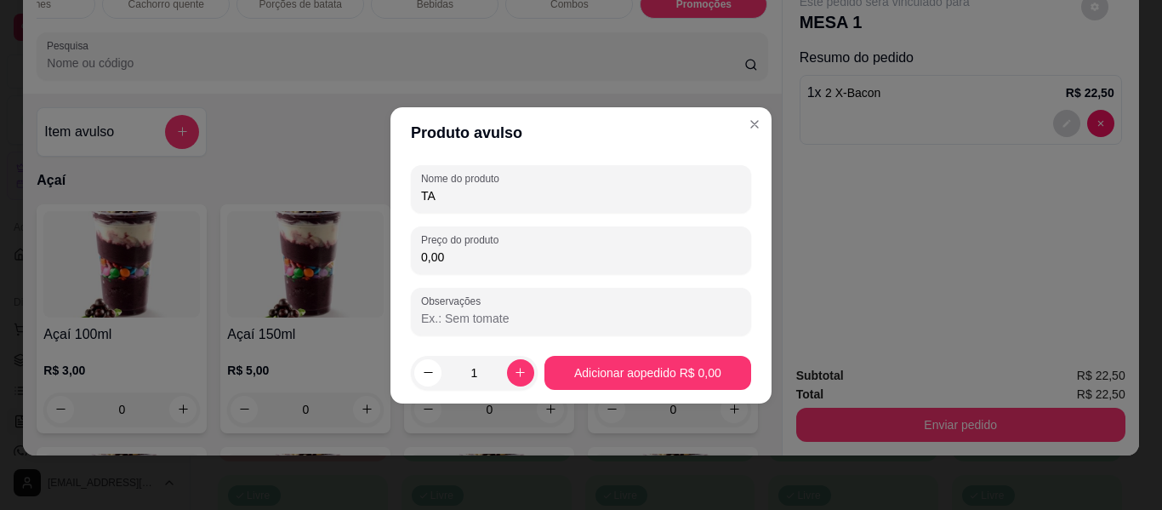
type input "T"
type input "taxa de entrega"
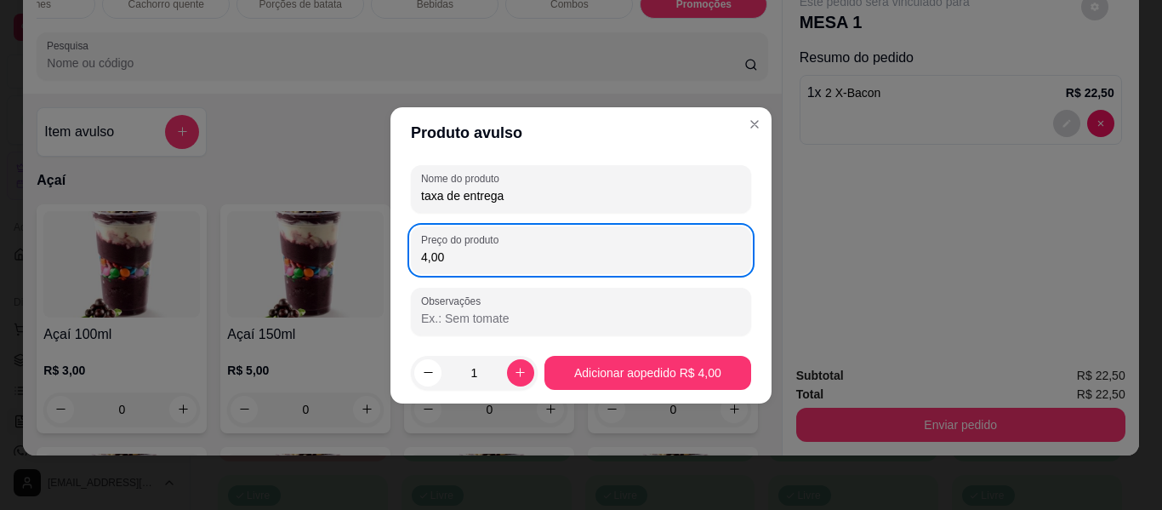
type input "4,00"
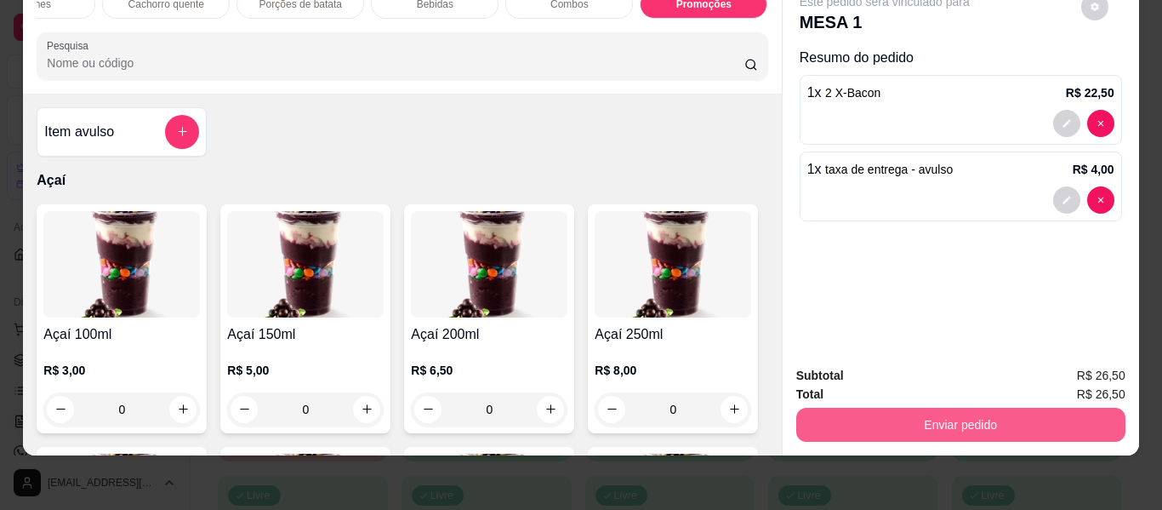
click at [1001, 411] on button "Enviar pedido" at bounding box center [960, 425] width 329 height 34
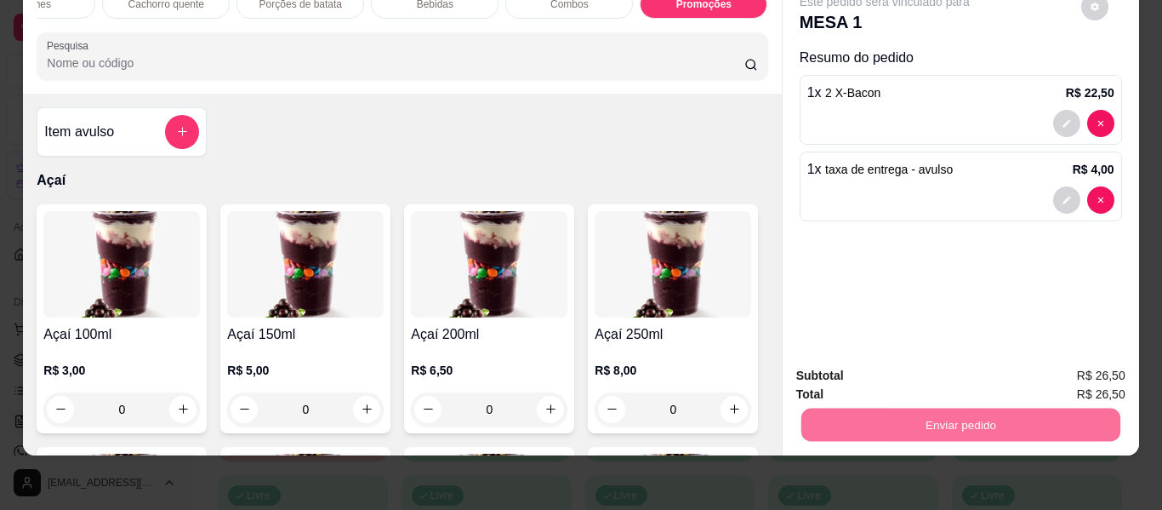
click at [1055, 367] on button "Enviar pedido" at bounding box center [1081, 369] width 96 height 32
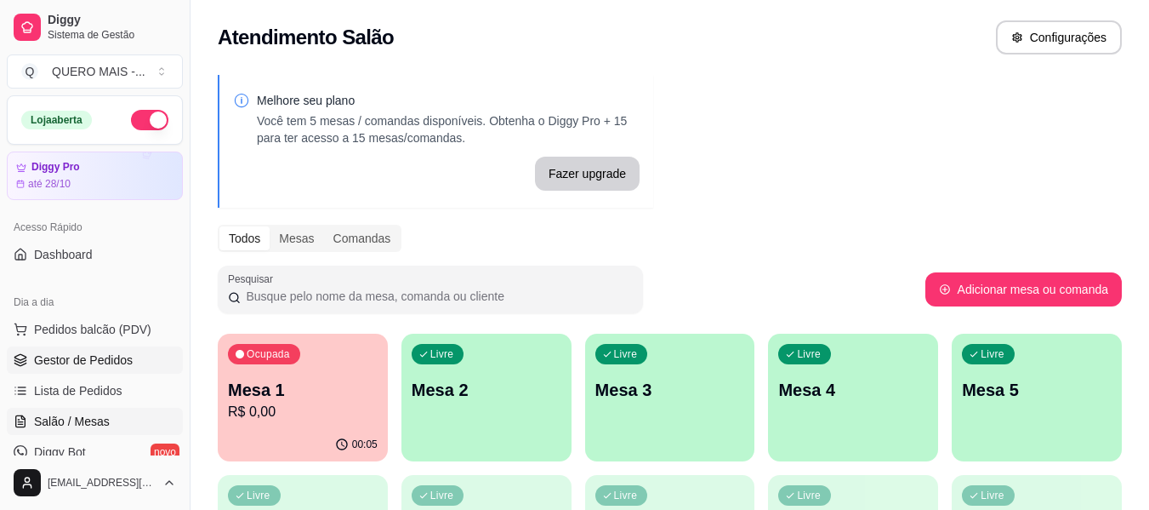
click at [84, 357] on span "Gestor de Pedidos" at bounding box center [83, 359] width 99 height 17
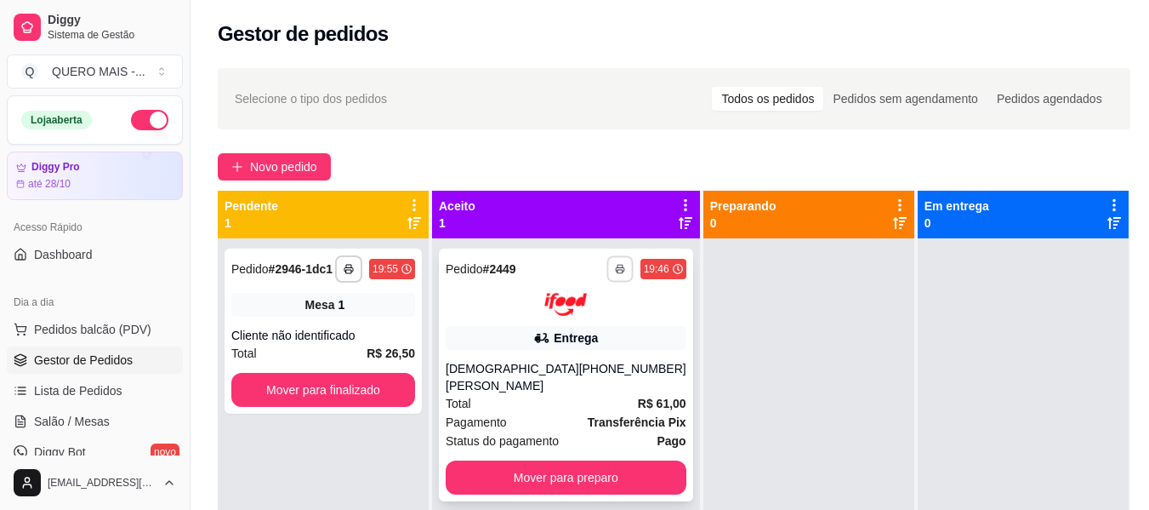
click at [615, 269] on icon "button" at bounding box center [620, 269] width 10 height 10
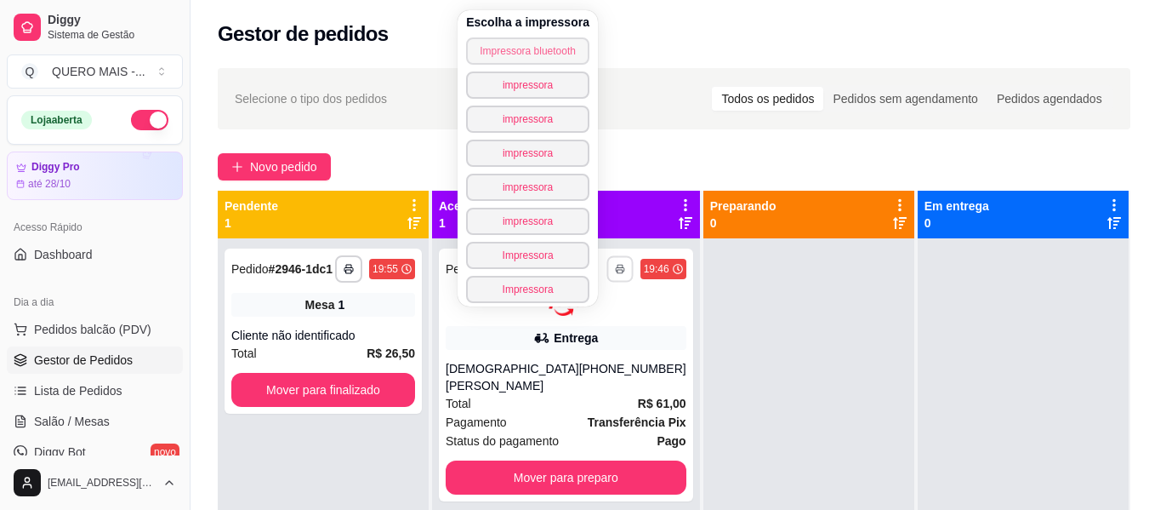
click at [520, 57] on button "Impressora bluetooth" at bounding box center [527, 50] width 123 height 27
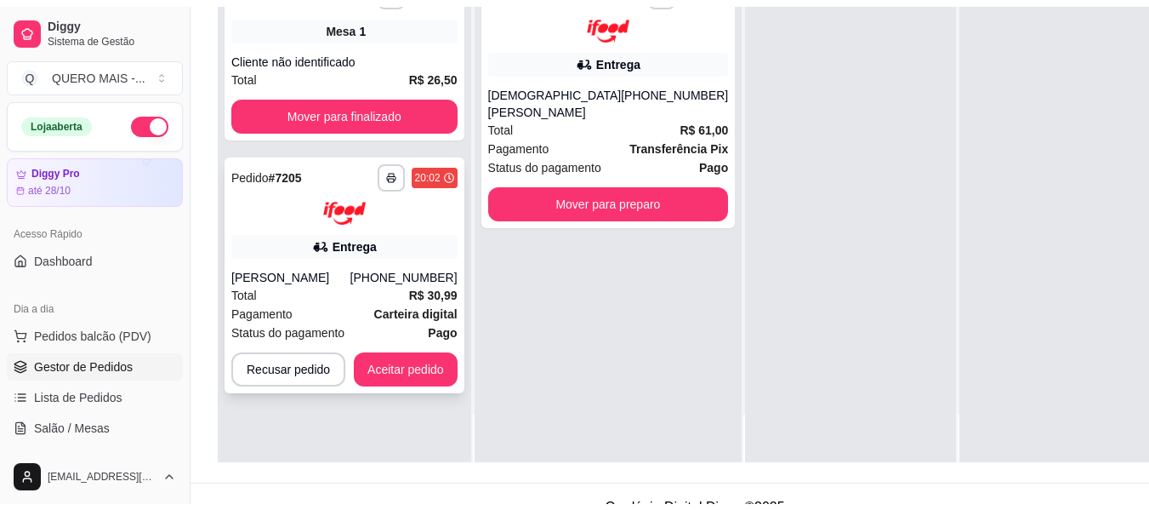
scroll to position [255, 0]
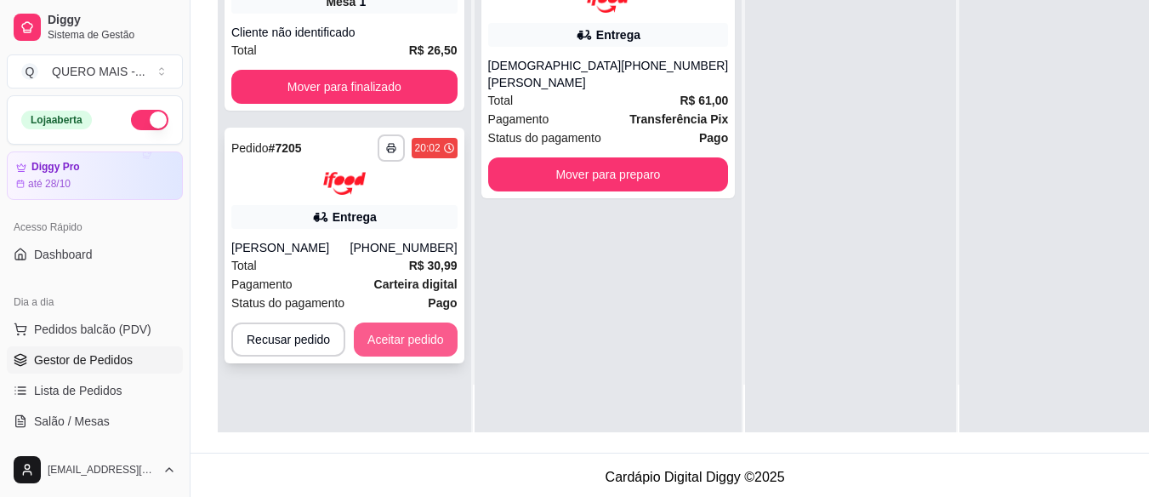
click at [428, 344] on button "Aceitar pedido" at bounding box center [406, 339] width 104 height 34
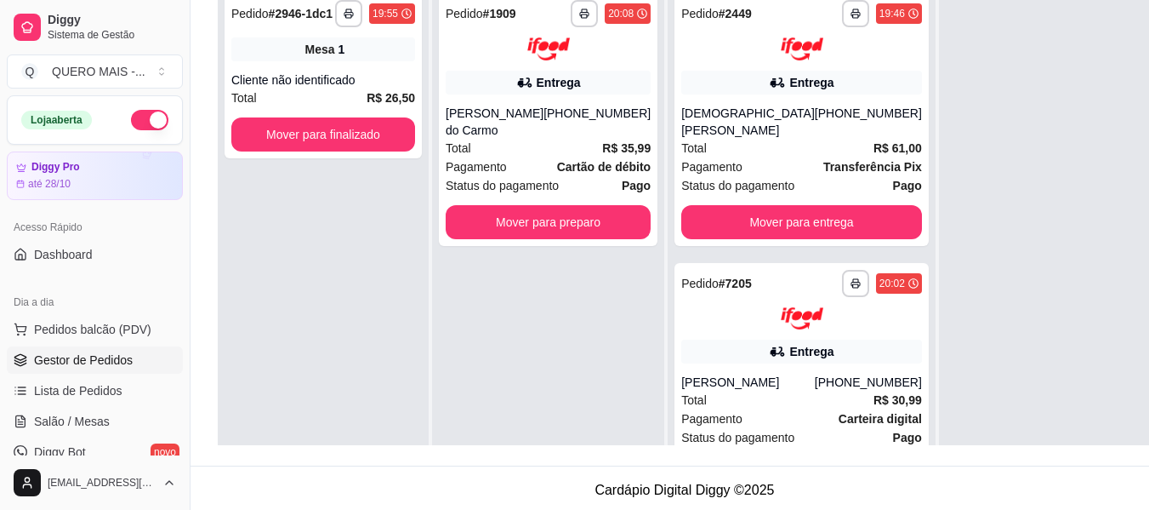
scroll to position [85, 0]
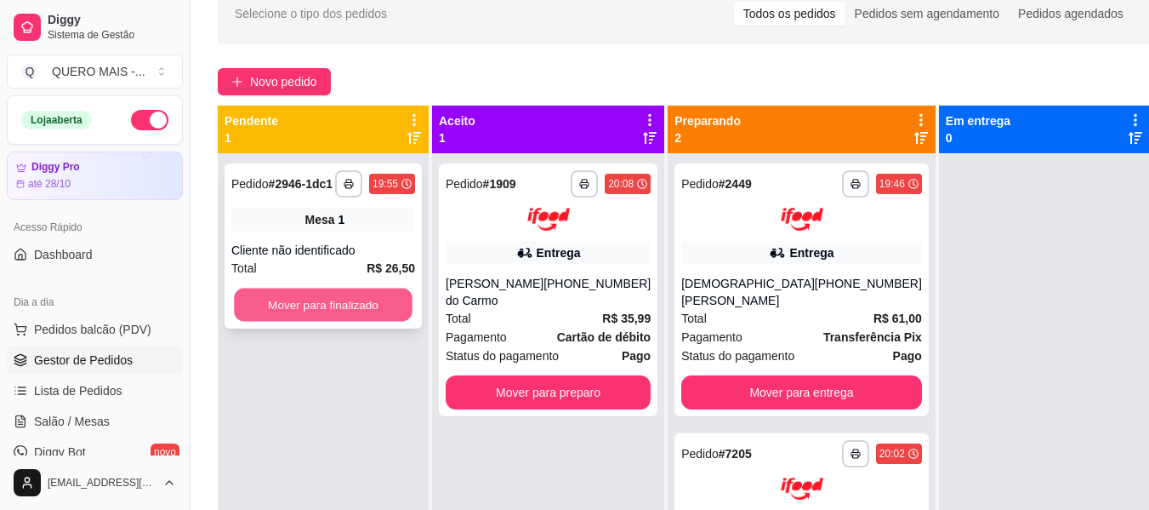
click at [314, 315] on button "Mover para finalizado" at bounding box center [323, 304] width 179 height 33
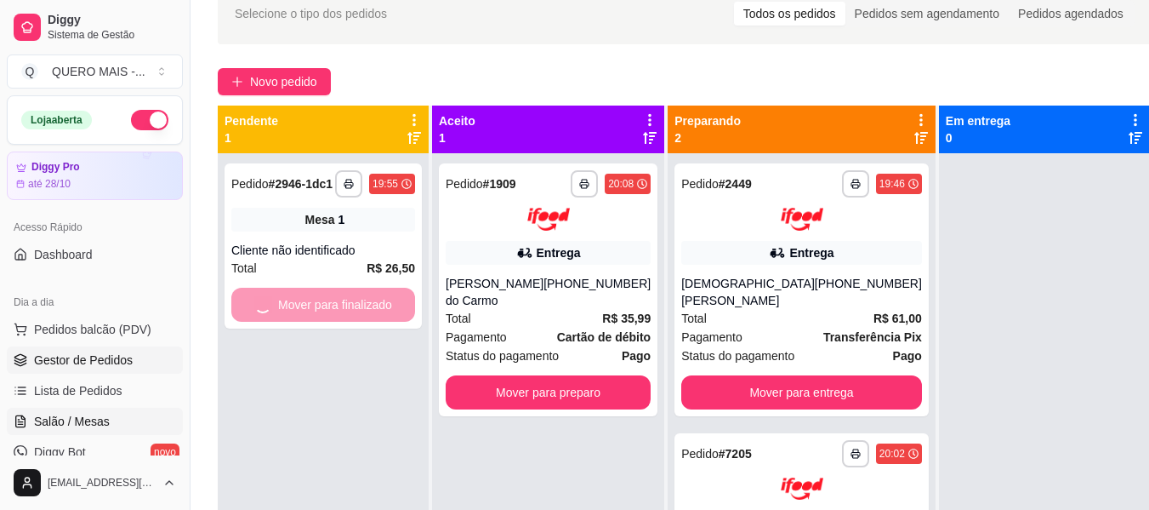
click at [99, 420] on span "Salão / Mesas" at bounding box center [72, 421] width 76 height 17
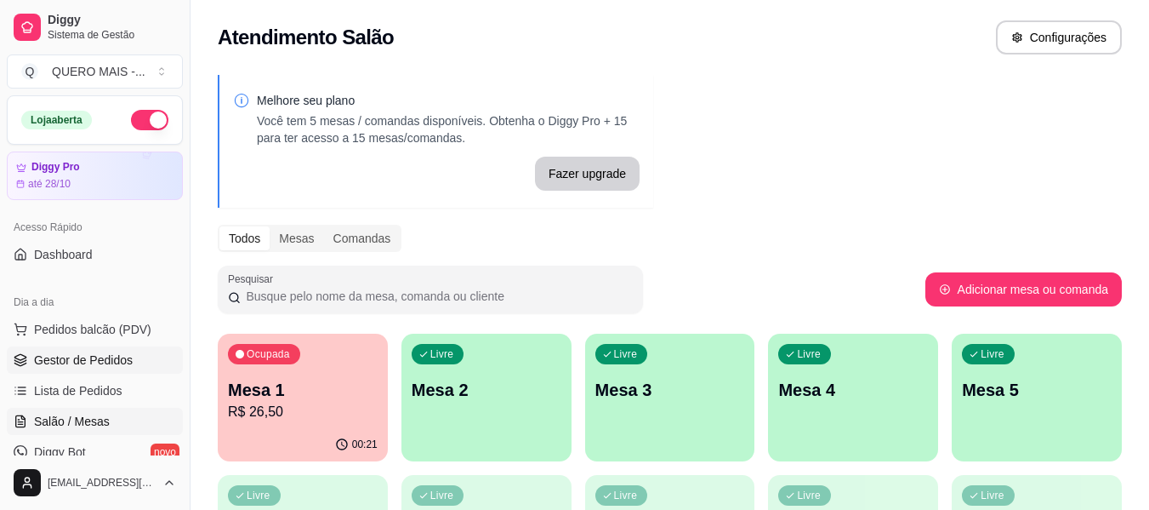
click at [98, 368] on span "Gestor de Pedidos" at bounding box center [83, 359] width 99 height 17
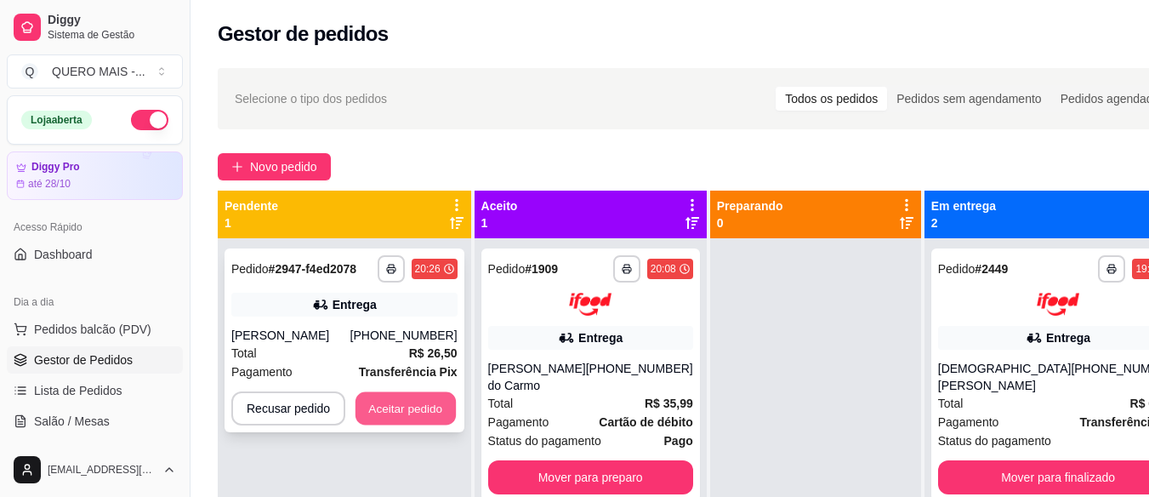
click at [434, 404] on button "Aceitar pedido" at bounding box center [406, 408] width 100 height 33
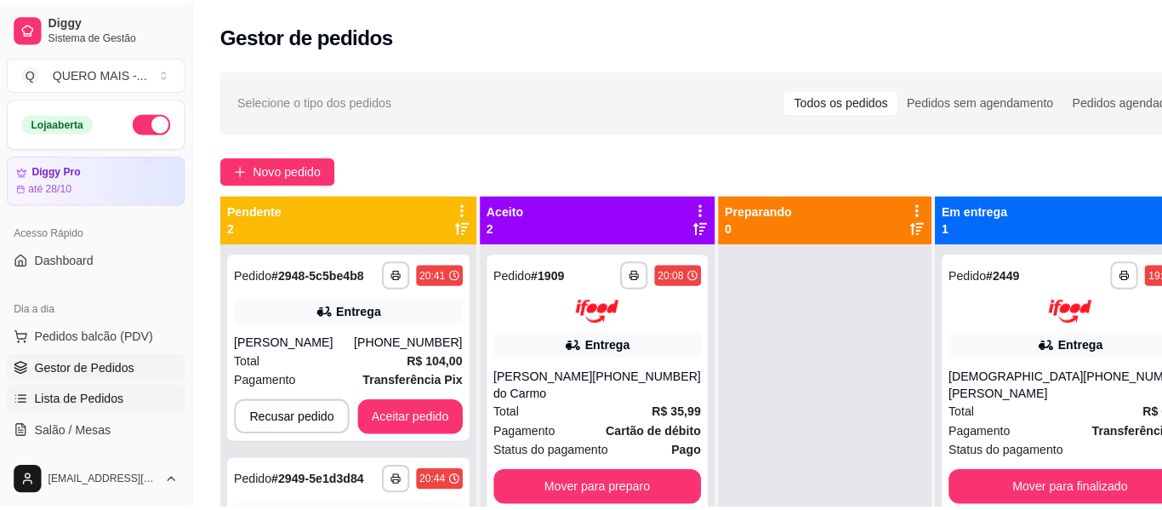
scroll to position [170, 0]
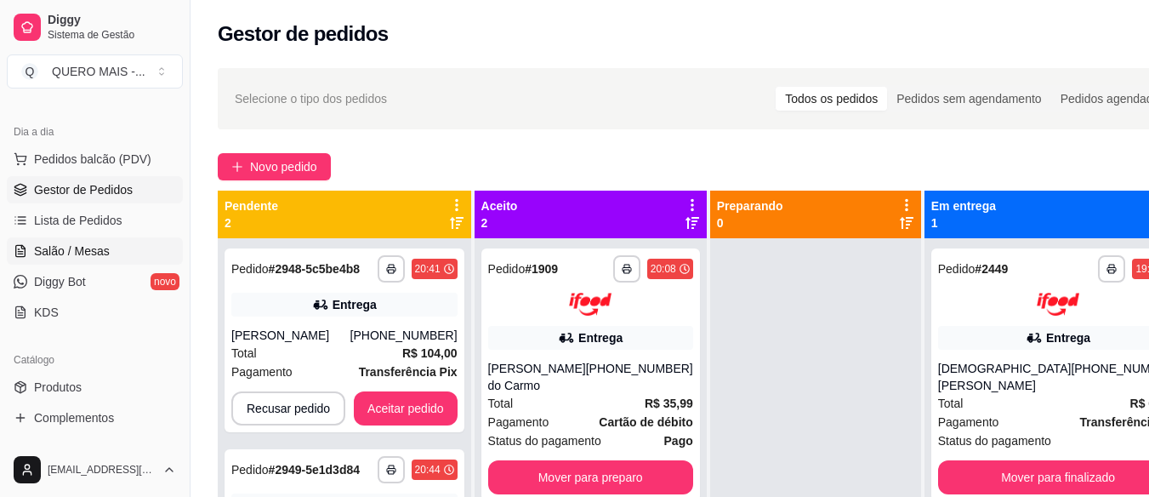
click at [75, 254] on span "Salão / Mesas" at bounding box center [72, 250] width 76 height 17
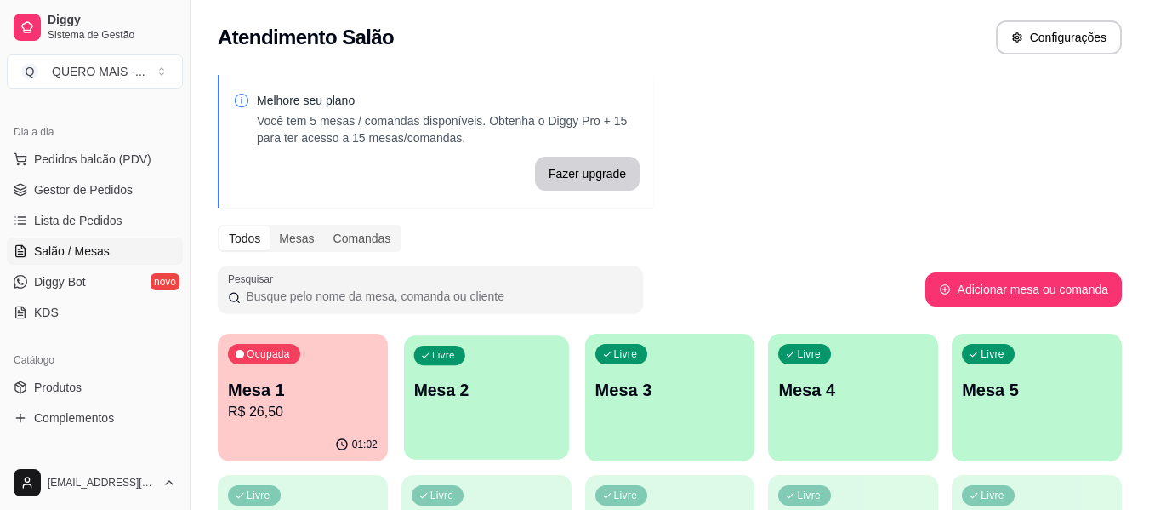
click at [548, 389] on p "Mesa 2" at bounding box center [486, 390] width 145 height 23
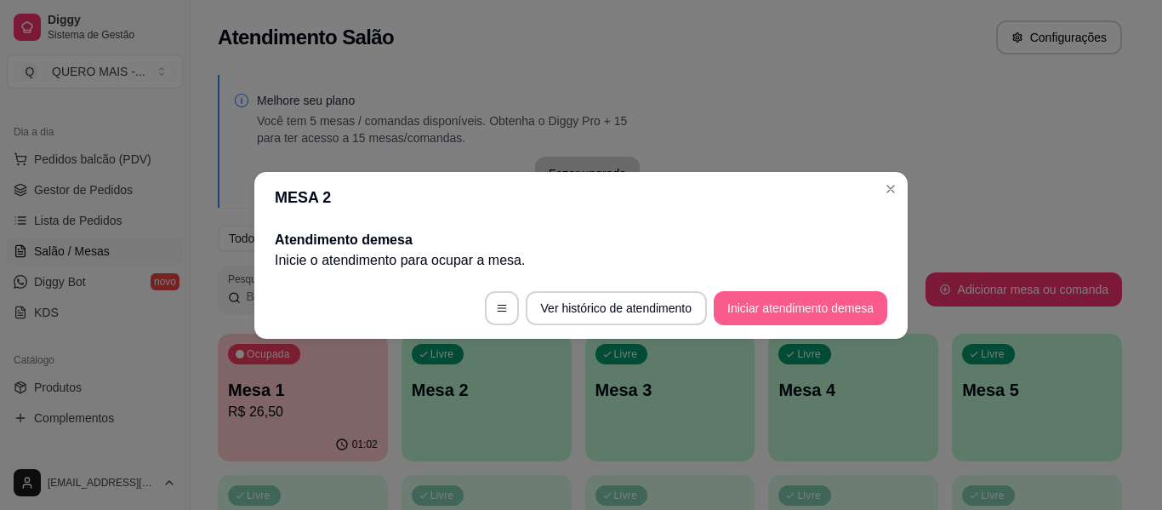
click at [750, 318] on button "Iniciar atendimento de mesa" at bounding box center [801, 308] width 174 height 34
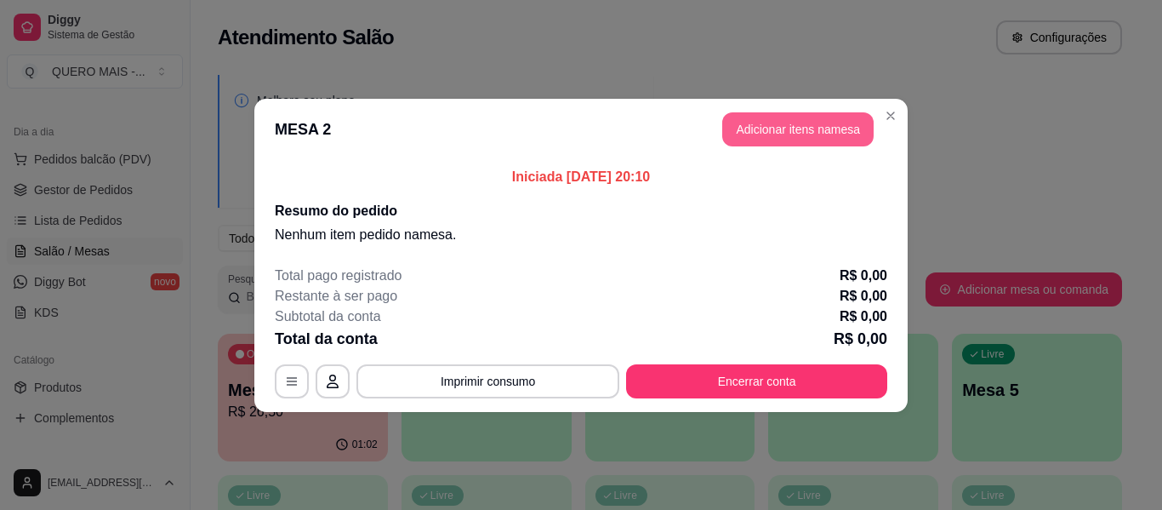
click at [799, 120] on button "Adicionar itens na mesa" at bounding box center [797, 129] width 151 height 34
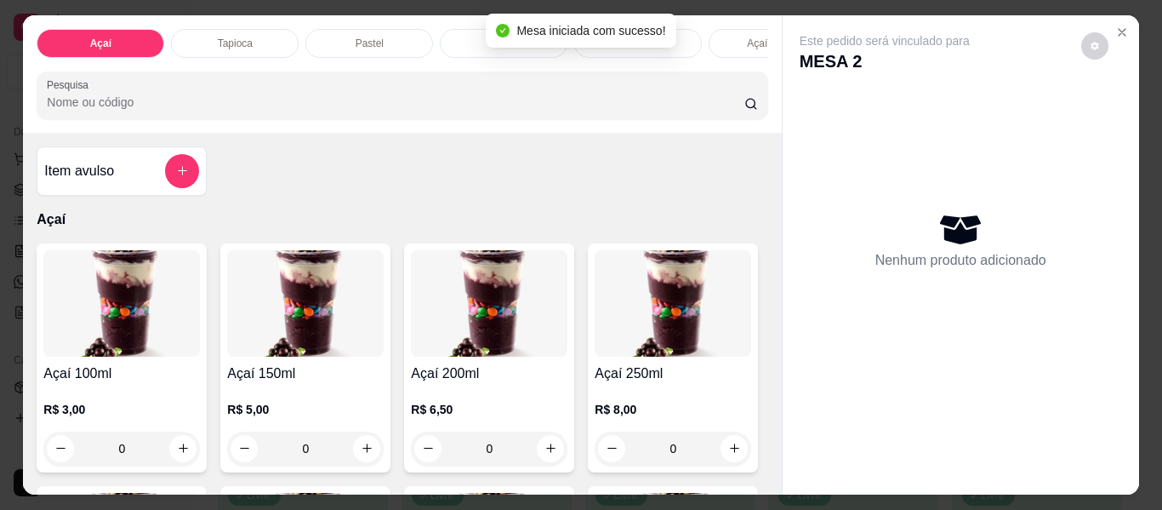
scroll to position [0, 772]
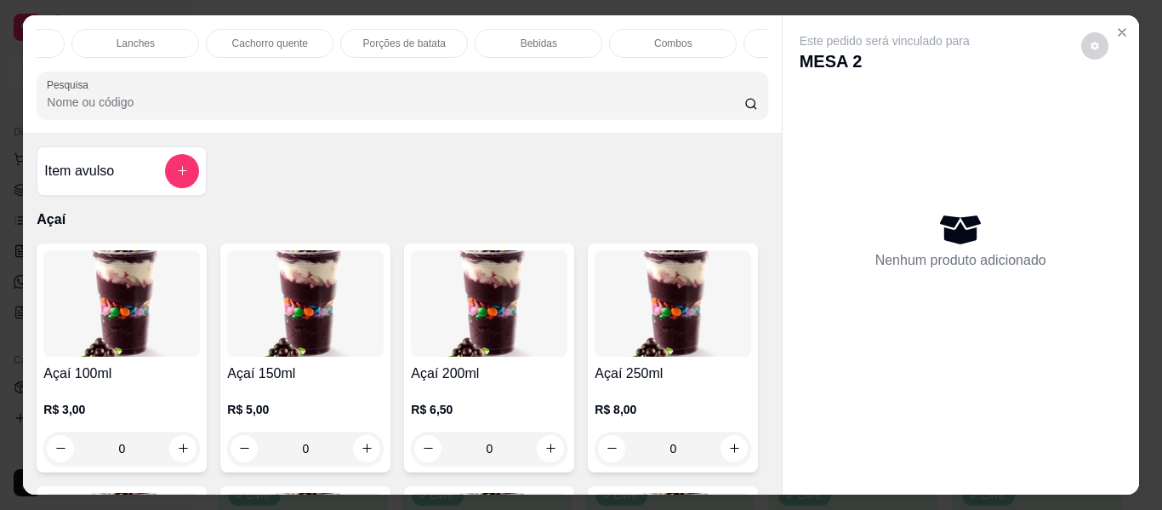
click at [523, 37] on p "Bebidas" at bounding box center [539, 44] width 37 height 14
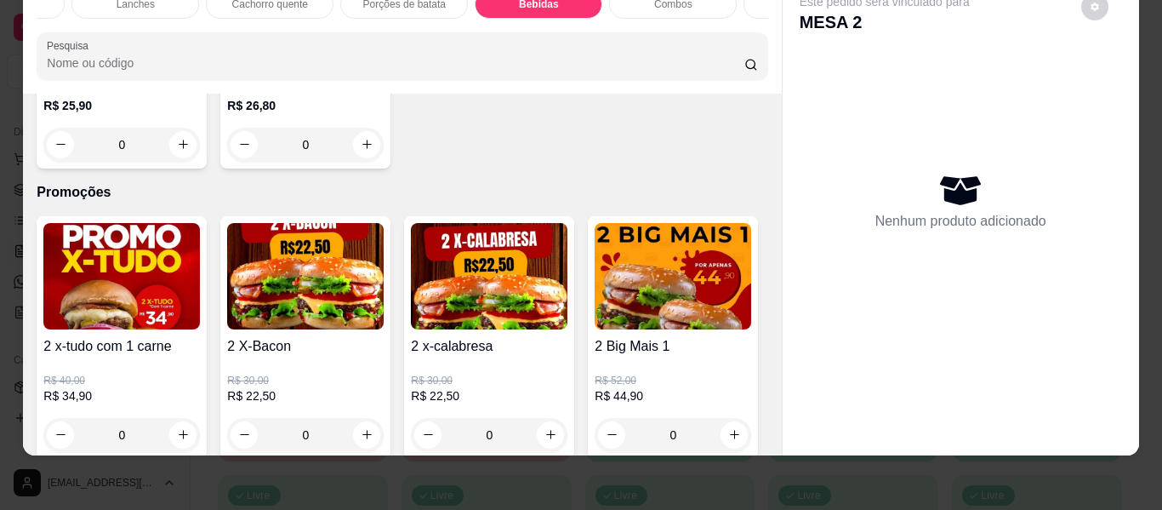
type input "1"
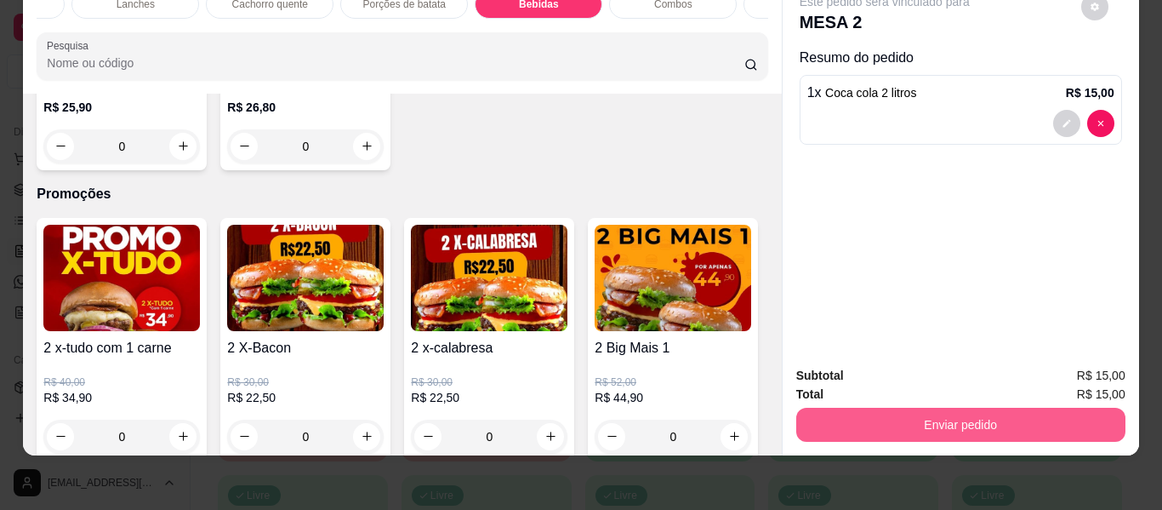
click at [799, 414] on button "Enviar pedido" at bounding box center [960, 425] width 329 height 34
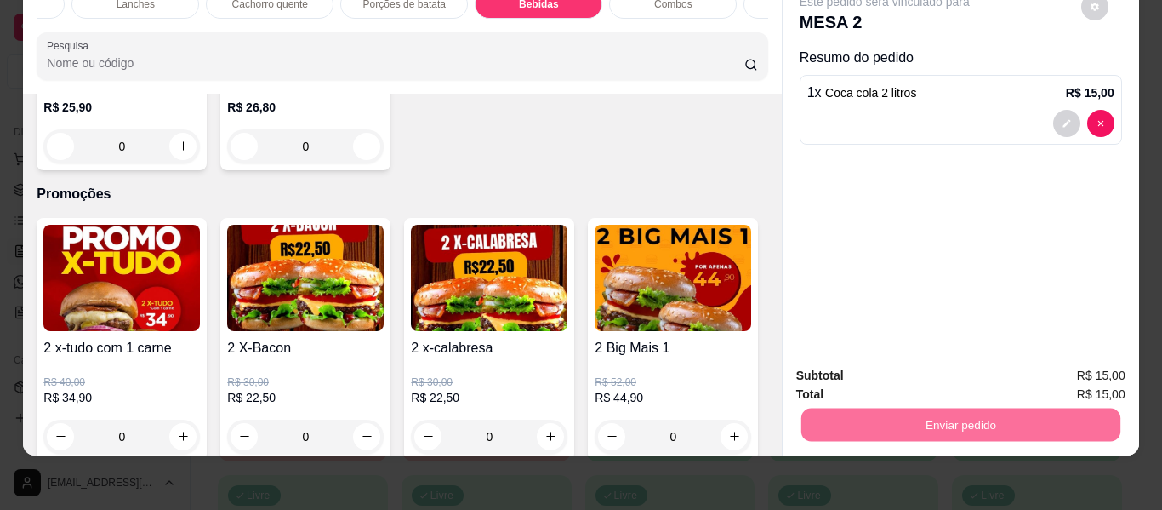
click at [1063, 367] on button "Enviar pedido" at bounding box center [1081, 369] width 96 height 32
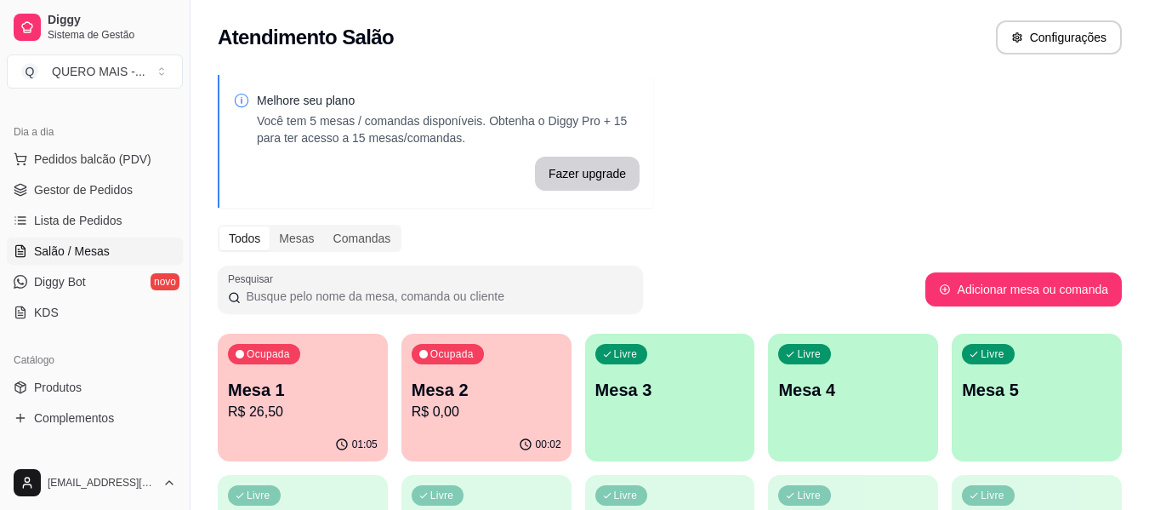
click at [987, 163] on div "Melhore seu plano Você tem 5 mesas / comandas disponíveis. Obtenha o Diggy Pro …" at bounding box center [670, 414] width 959 height 699
click at [73, 185] on span "Gestor de Pedidos" at bounding box center [83, 189] width 99 height 17
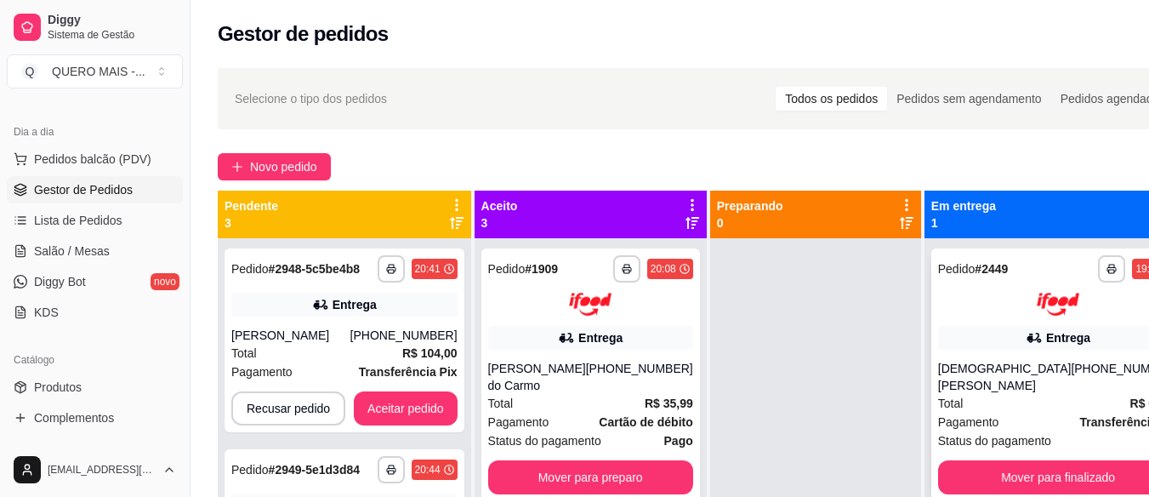
click at [955, 366] on div "Cristiane Xavier" at bounding box center [1005, 377] width 134 height 34
click at [75, 245] on span "Salão / Mesas" at bounding box center [72, 250] width 76 height 17
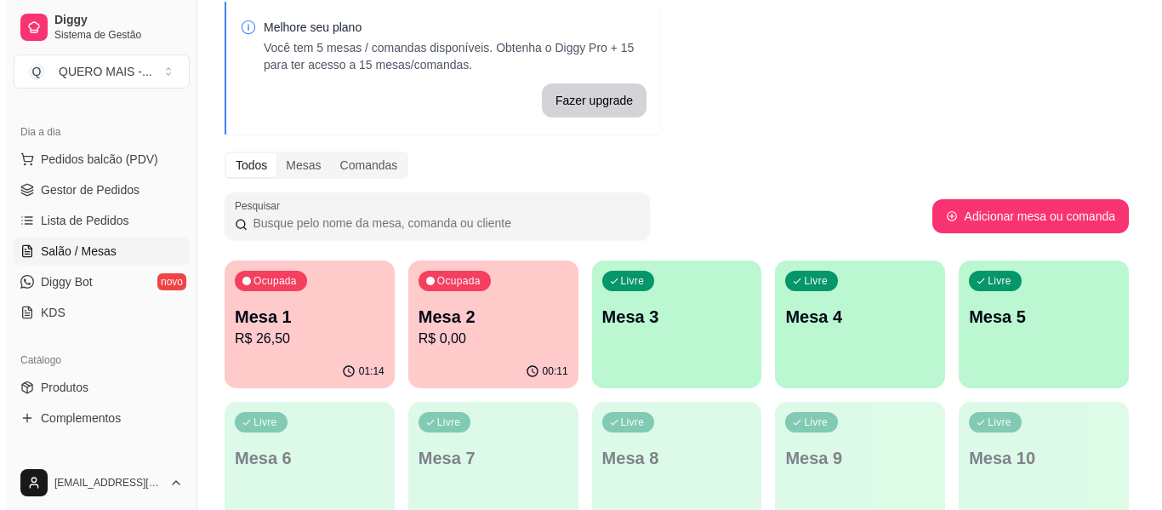
scroll to position [170, 0]
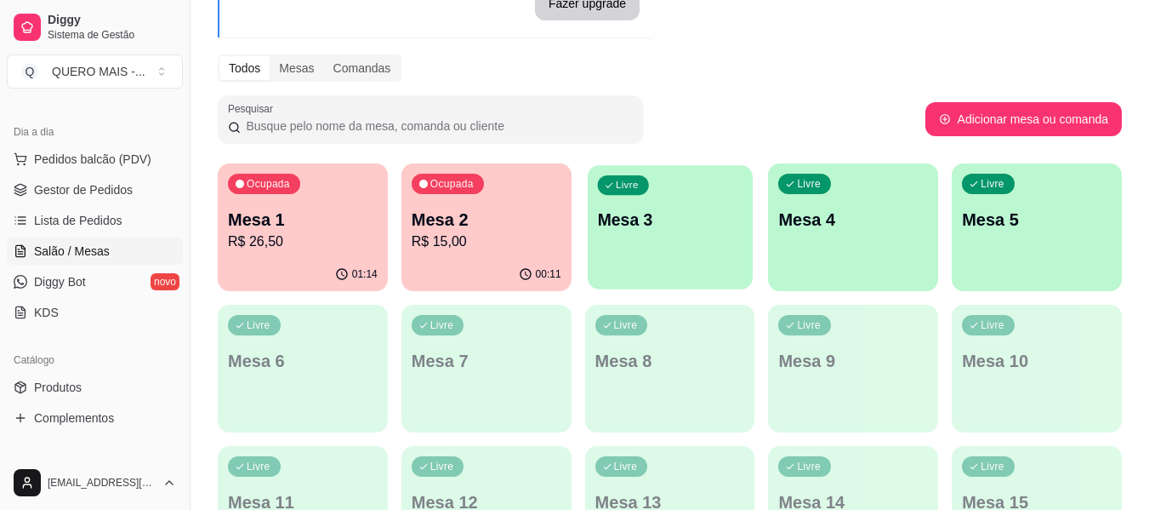
click at [659, 272] on div "button" at bounding box center [670, 279] width 165 height 20
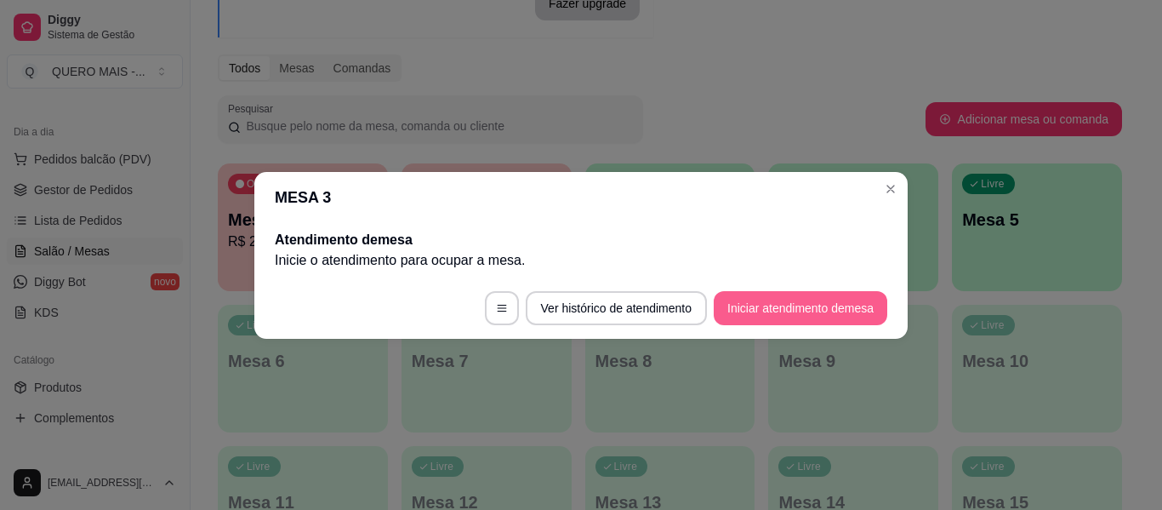
click at [805, 321] on button "Iniciar atendimento de mesa" at bounding box center [801, 308] width 174 height 34
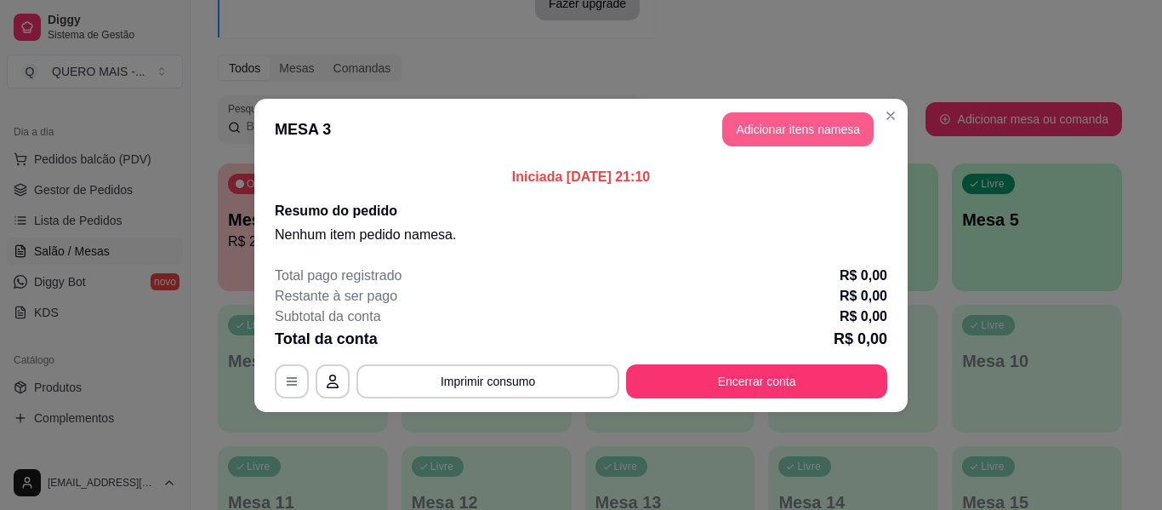
click at [797, 133] on button "Adicionar itens na mesa" at bounding box center [797, 129] width 151 height 34
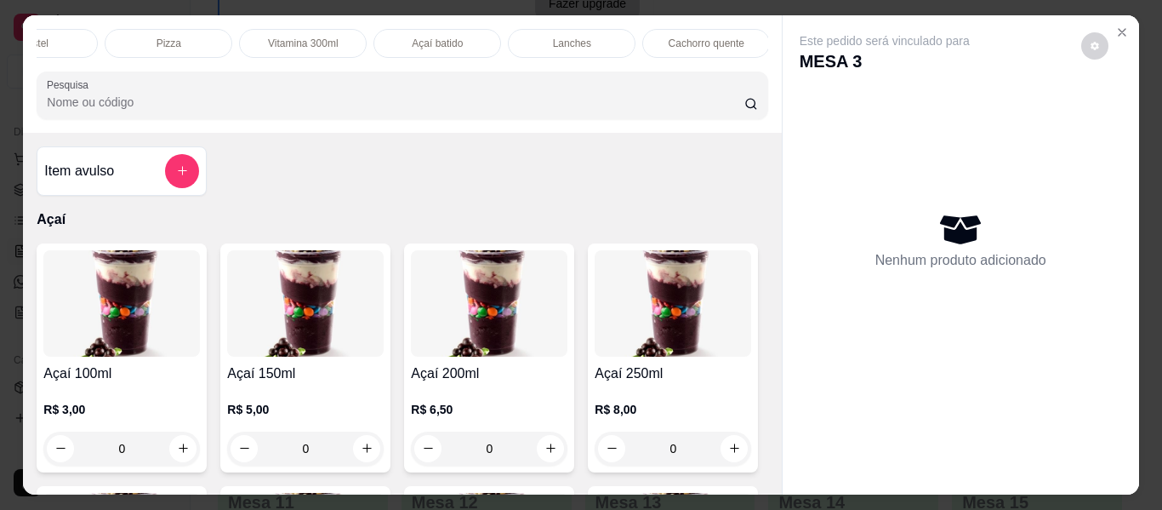
scroll to position [0, 319]
click at [554, 41] on div "Lanches" at bounding box center [588, 43] width 128 height 29
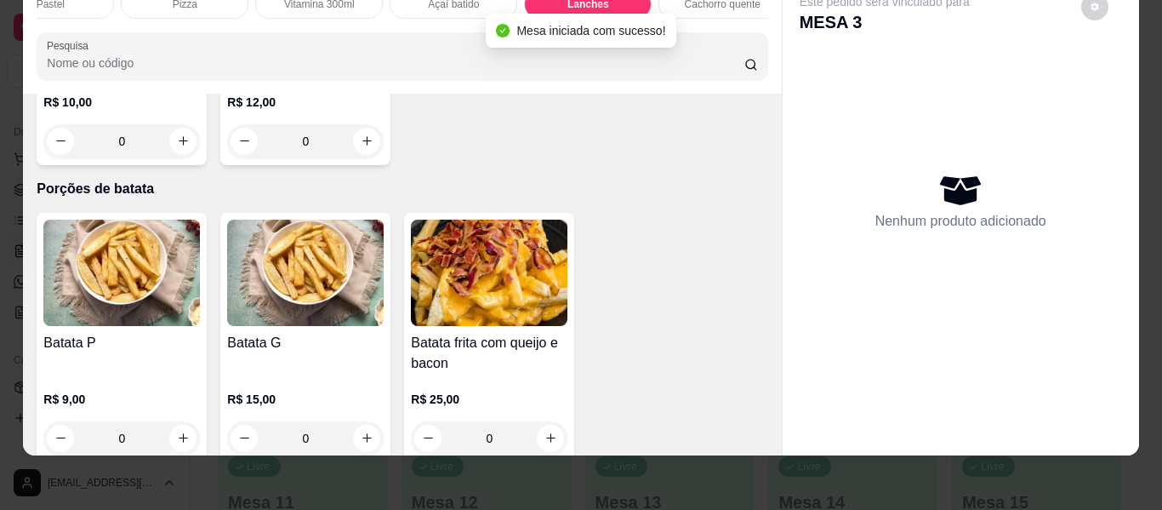
scroll to position [3520, 0]
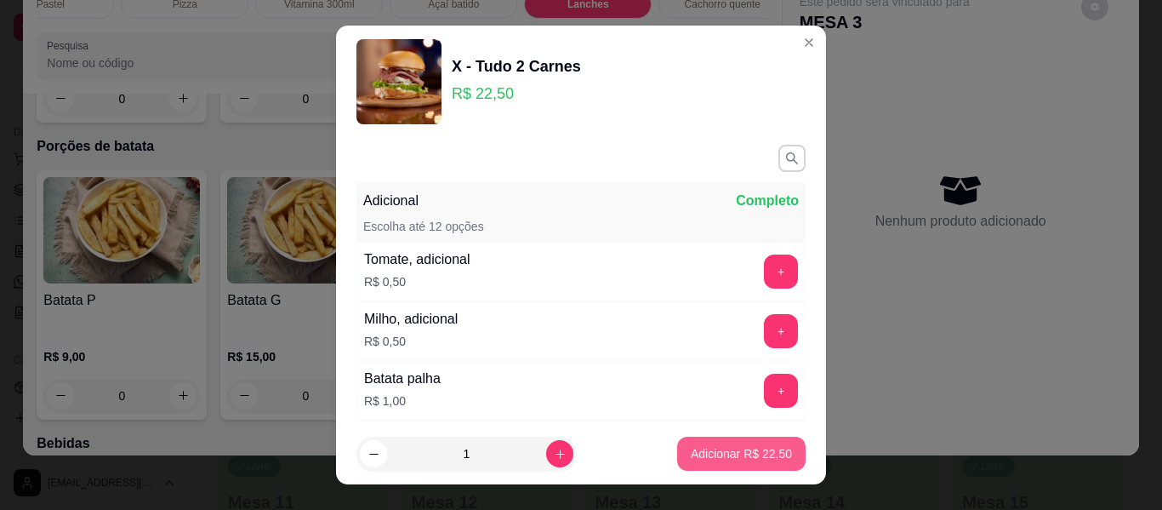
click at [709, 460] on p "Adicionar R$ 22,50" at bounding box center [741, 453] width 101 height 17
type input "1"
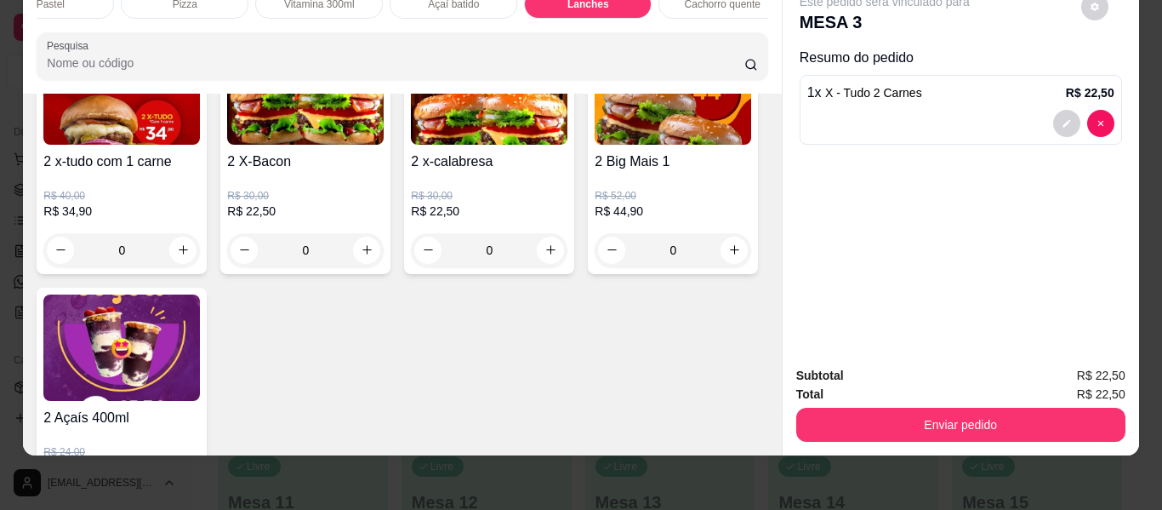
scroll to position [4881, 0]
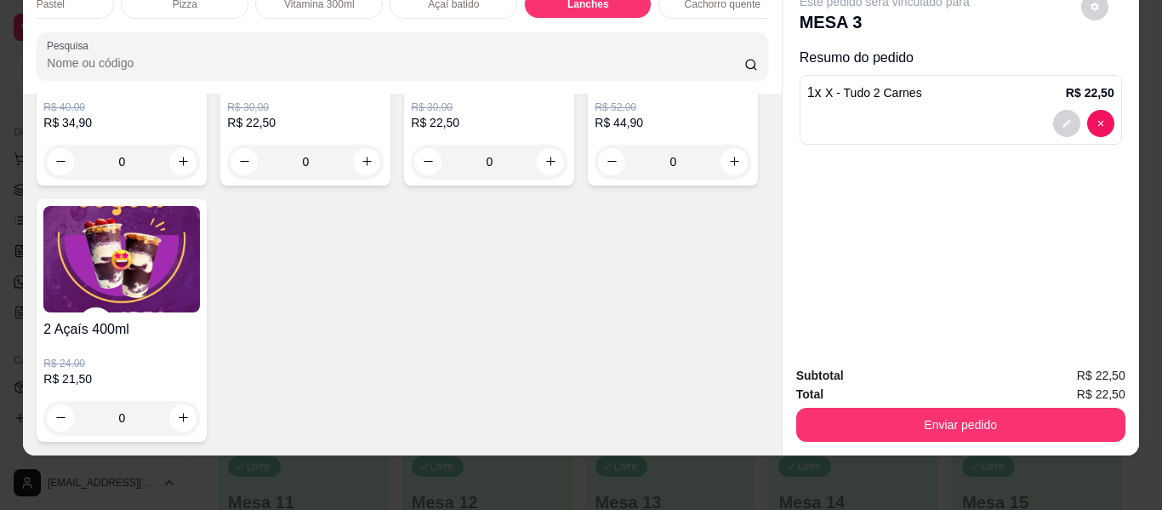
type input "1"
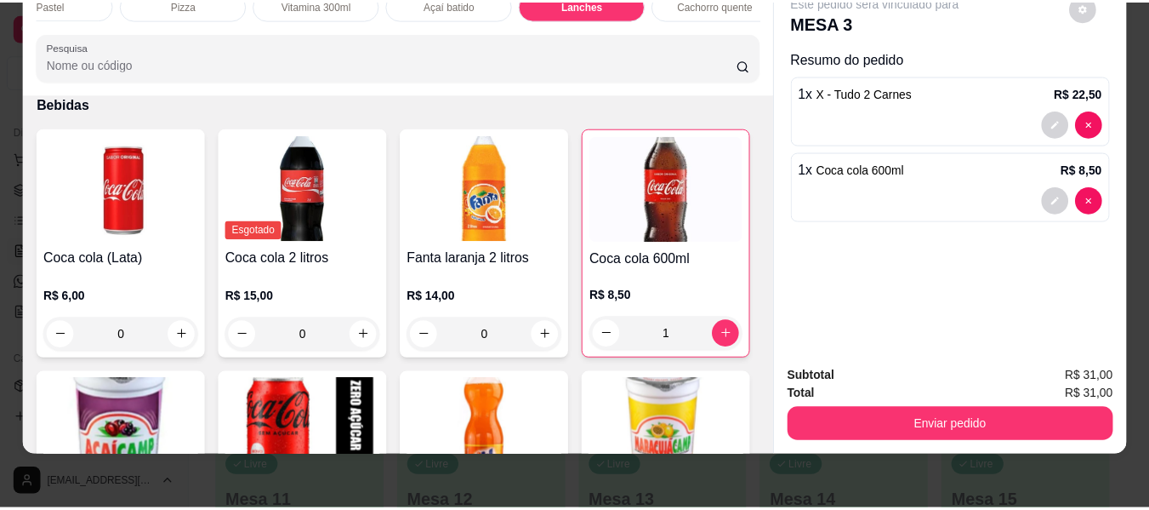
scroll to position [0, 0]
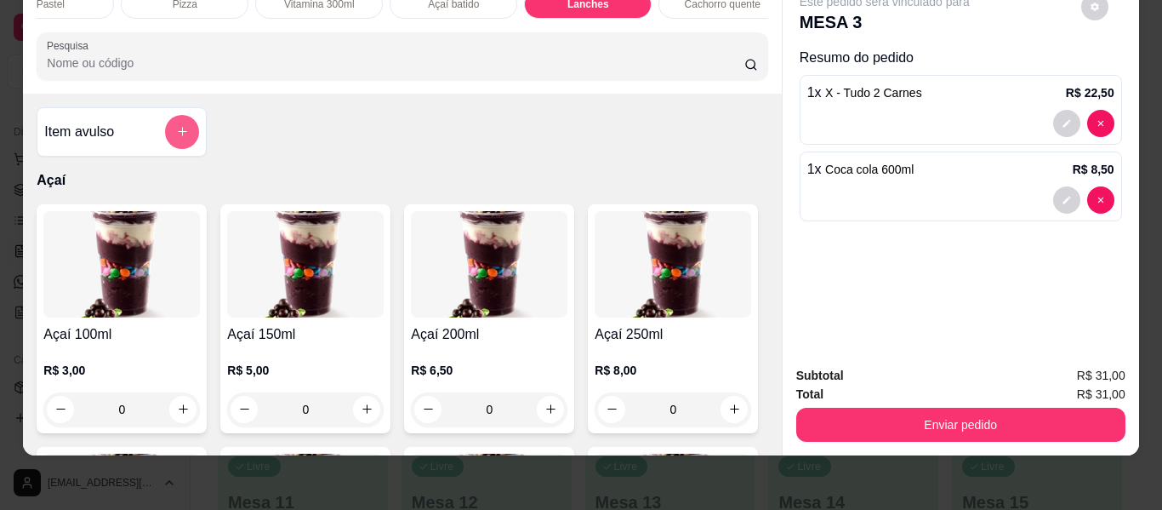
click at [183, 135] on button "add-separate-item" at bounding box center [182, 132] width 34 height 34
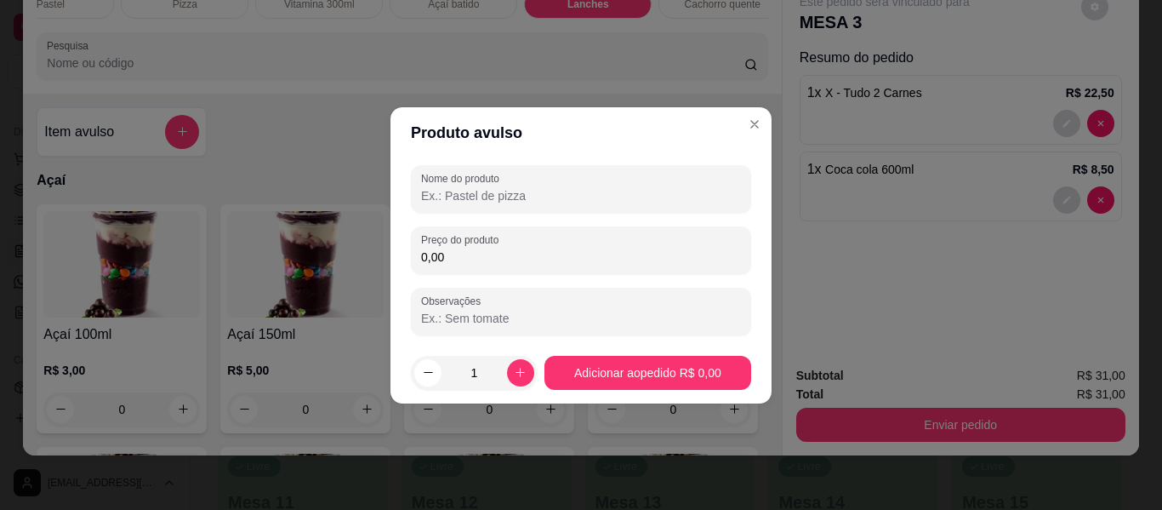
click at [472, 193] on input "Nome do produto" at bounding box center [581, 195] width 320 height 17
type input "taxa de entrega"
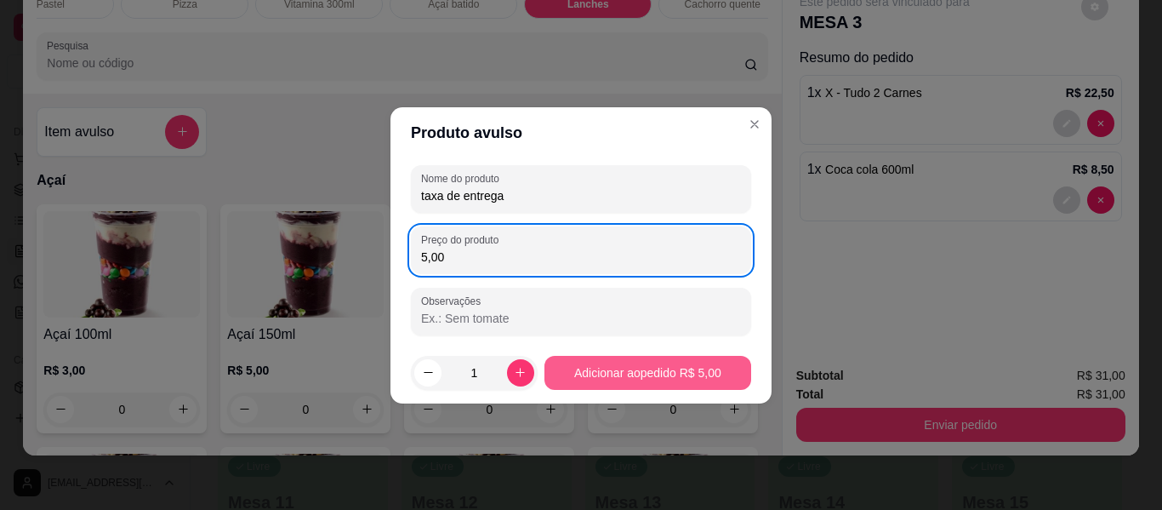
type input "5,00"
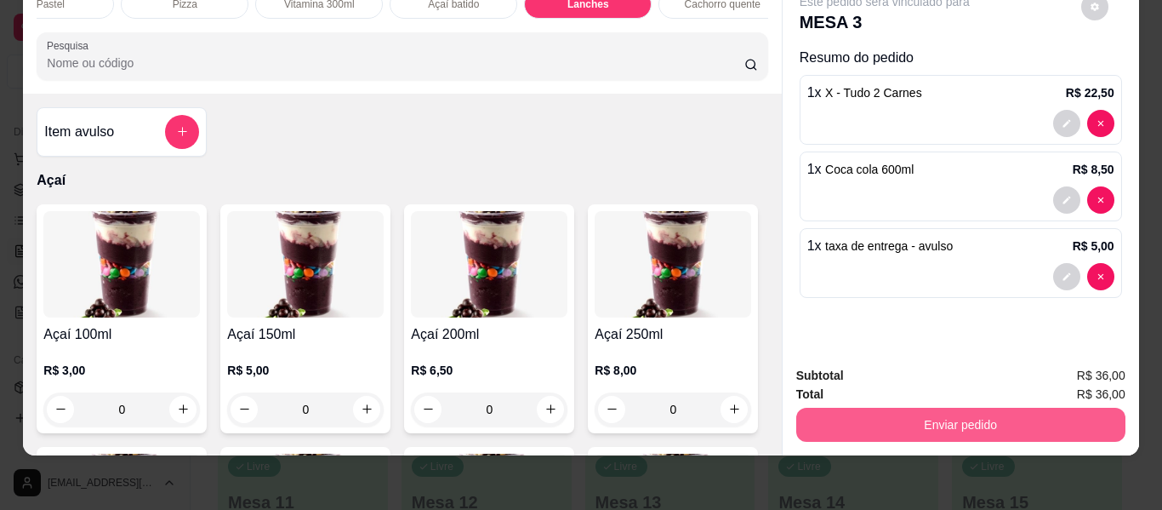
click at [910, 408] on button "Enviar pedido" at bounding box center [960, 425] width 329 height 34
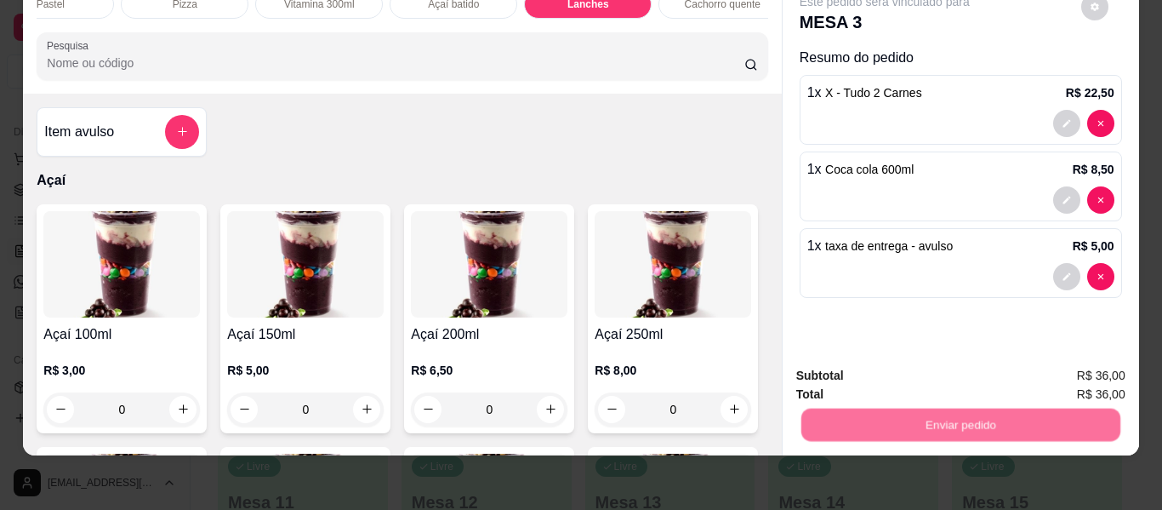
click at [1061, 368] on button "Enviar pedido" at bounding box center [1081, 370] width 96 height 32
